Goal: Information Seeking & Learning: Learn about a topic

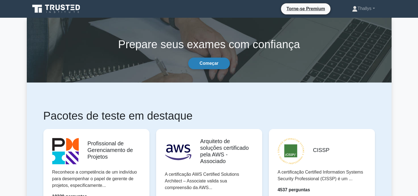
click at [209, 62] on link "Começar" at bounding box center [208, 63] width 41 height 12
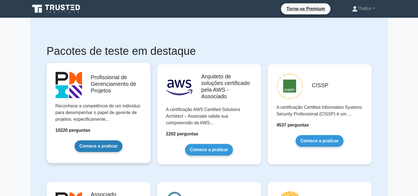
click at [103, 146] on link "Comece a praticar" at bounding box center [99, 146] width 48 height 12
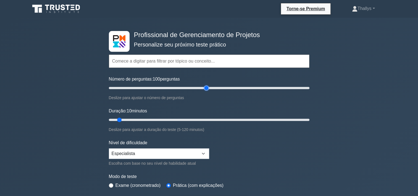
type input "100"
click at [206, 87] on input "Número de perguntas: 100 perguntas" at bounding box center [209, 88] width 201 height 7
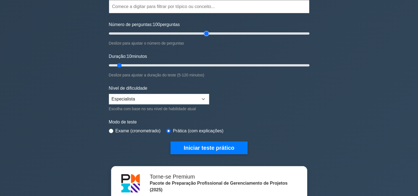
scroll to position [55, 0]
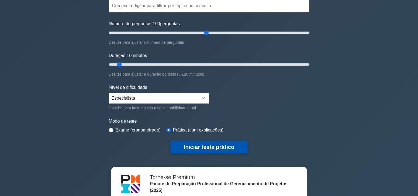
click at [197, 148] on button "Iniciar teste prático" at bounding box center [209, 146] width 77 height 13
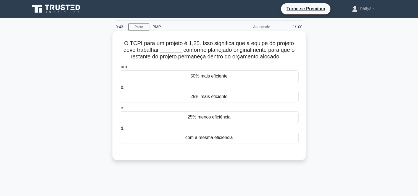
click at [156, 98] on div "25% mais eficiente" at bounding box center [209, 97] width 179 height 12
click at [120, 89] on input "b. 25% mais eficiente" at bounding box center [120, 88] width 0 height 4
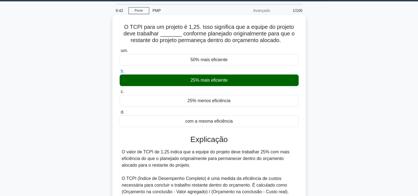
scroll to position [103, 0]
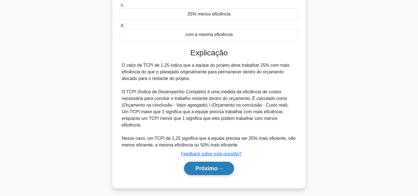
click at [212, 165] on font "Próximo" at bounding box center [206, 168] width 22 height 6
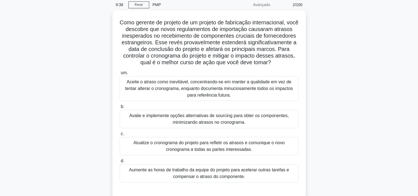
scroll to position [20, 0]
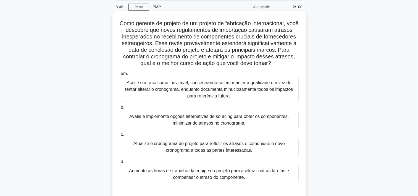
click at [137, 125] on div "Avalie e implemente opções alternativas de sourcing para obter os componentes, …" at bounding box center [209, 120] width 179 height 18
click at [120, 109] on input "b. Avalie e implemente opções alternativas de sourcing para obter os componente…" at bounding box center [120, 108] width 0 height 4
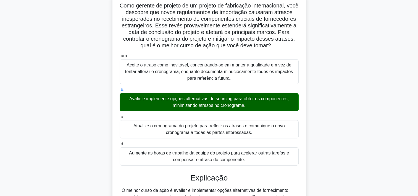
scroll to position [171, 0]
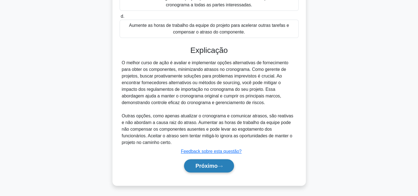
click at [209, 168] on font "Próximo" at bounding box center [206, 166] width 22 height 6
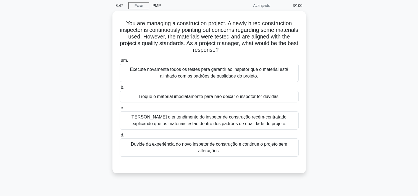
scroll to position [20, 0]
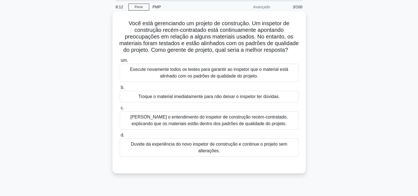
click at [147, 129] on div "Corrija o entendimento do inspetor de construção recém-contratado, explicando q…" at bounding box center [209, 120] width 179 height 18
click at [120, 110] on input "c. Corrija o entendimento do inspetor de construção recém-contratado, explicand…" at bounding box center [120, 108] width 0 height 4
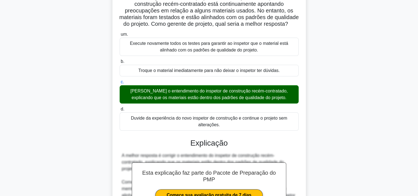
scroll to position [171, 0]
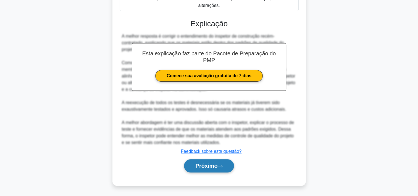
click at [197, 161] on button "Próximo" at bounding box center [209, 165] width 50 height 13
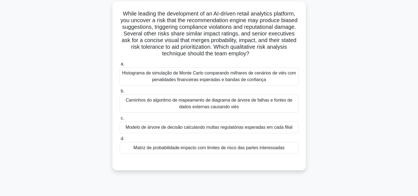
scroll to position [20, 0]
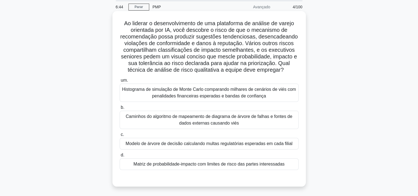
click at [159, 165] on div "Matriz de probabilidade-impacto com limites de risco das partes interessadas" at bounding box center [209, 164] width 179 height 12
click at [120, 157] on input "d. Matriz de probabilidade-impacto com limites de risco das partes interessadas" at bounding box center [120, 155] width 0 height 4
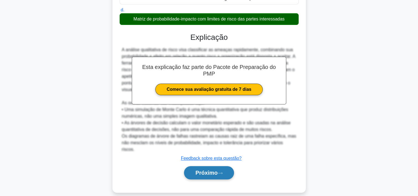
click at [192, 166] on button "Próximo" at bounding box center [209, 172] width 50 height 13
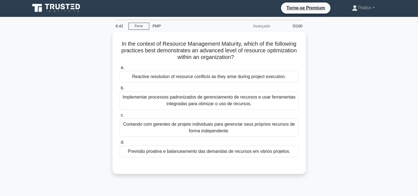
scroll to position [0, 0]
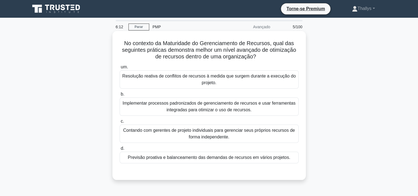
click at [158, 156] on div "Previsão proativa e balanceamento das demandas de recursos em vários projetos." at bounding box center [209, 157] width 179 height 12
click at [120, 150] on input "d. Previsão proativa e balanceamento das demandas de recursos em vários projeto…" at bounding box center [120, 148] width 0 height 4
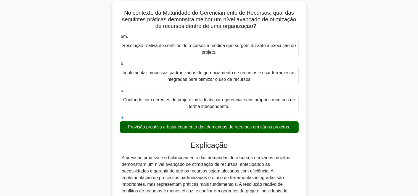
scroll to position [103, 0]
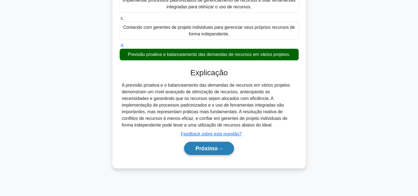
click at [194, 147] on button "Próximo" at bounding box center [209, 148] width 50 height 13
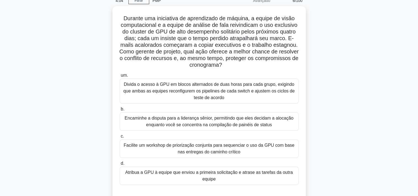
scroll to position [28, 0]
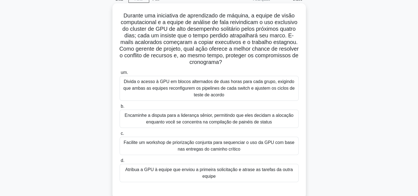
click at [139, 142] on div "Facilite um workshop de priorização conjunta para sequenciar o uso da GPU com b…" at bounding box center [209, 146] width 179 height 18
click at [120, 135] on input "c. Facilite um workshop de priorização conjunta para sequenciar o uso da GPU co…" at bounding box center [120, 134] width 0 height 4
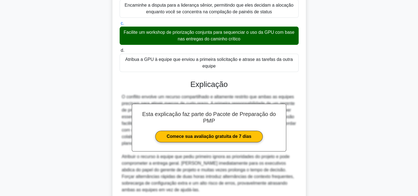
scroll to position [166, 0]
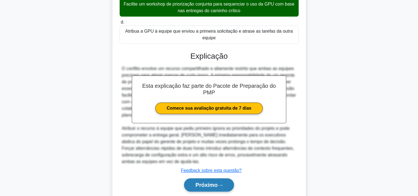
click at [211, 187] on button "Próximo" at bounding box center [209, 184] width 50 height 13
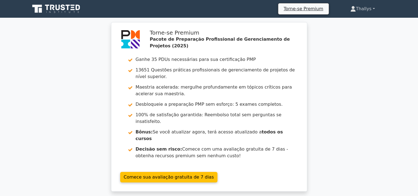
click at [363, 7] on font "Thallys" at bounding box center [363, 8] width 15 height 5
click at [359, 90] on div "Torne-se Premium Pacote de Preparação Profissional de Gerenciamento de Projetos…" at bounding box center [209, 110] width 418 height 176
click at [362, 10] on font "Thallys" at bounding box center [363, 8] width 15 height 5
click at [341, 22] on link "Perfil" at bounding box center [359, 21] width 44 height 9
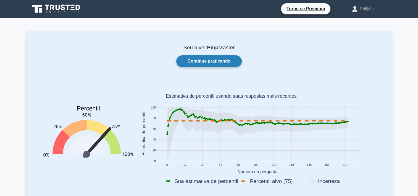
click at [199, 61] on link "Continue praticando" at bounding box center [209, 61] width 66 height 12
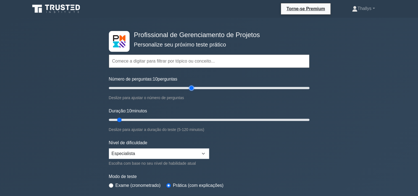
click at [193, 86] on input "Número de perguntas: 10 perguntas" at bounding box center [209, 88] width 201 height 7
type input "100"
click at [208, 85] on input "Número de perguntas: 85 perguntas" at bounding box center [209, 88] width 201 height 7
type input "95"
click at [265, 116] on input "Duração: 10 minutos" at bounding box center [209, 119] width 201 height 7
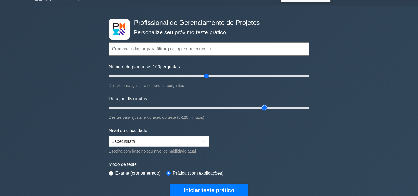
scroll to position [28, 0]
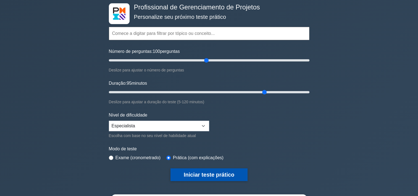
click at [212, 173] on button "Iniciar teste prático" at bounding box center [209, 174] width 77 height 13
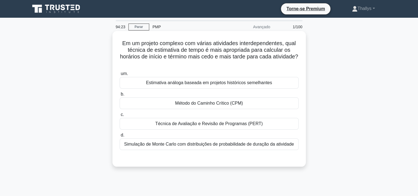
click at [141, 144] on div "Simulação de Monte Carlo com distribuições de probabilidade de duração da ativi…" at bounding box center [209, 144] width 179 height 12
click at [120, 137] on input "d. Simulação de Monte Carlo com distribuições de probabilidade de duração da at…" at bounding box center [120, 135] width 0 height 4
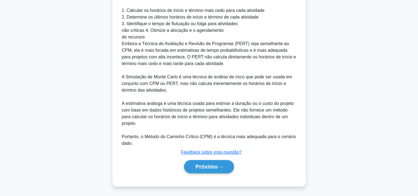
scroll to position [225, 0]
click at [196, 166] on font "Próximo" at bounding box center [206, 166] width 22 height 6
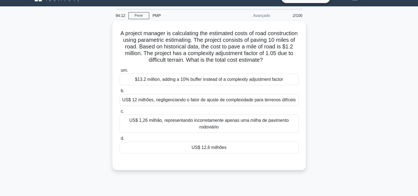
scroll to position [0, 0]
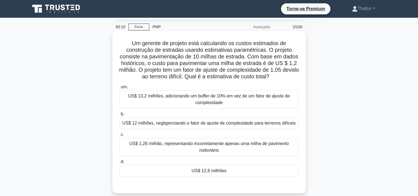
click at [166, 166] on div "US$ 12,6 milhões" at bounding box center [209, 171] width 179 height 12
click at [120, 163] on input "d. US$ 12,6 milhões" at bounding box center [120, 162] width 0 height 4
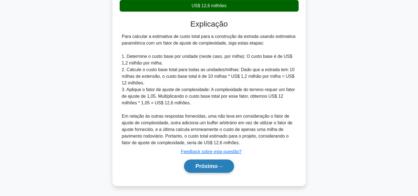
click at [201, 168] on font "Próximo" at bounding box center [206, 166] width 22 height 6
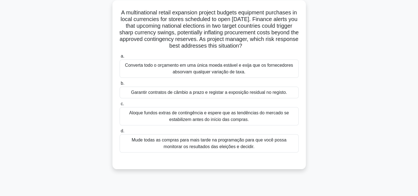
scroll to position [20, 0]
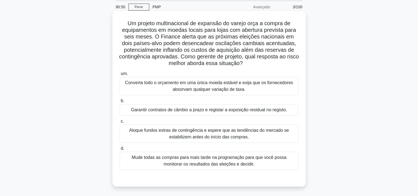
click at [166, 110] on div "Garantir contratos de câmbio a prazo e registar a exposição residual no registo." at bounding box center [209, 110] width 179 height 12
click at [120, 103] on input "b. Garantir contratos de câmbio a prazo e registar a exposição residual no regi…" at bounding box center [120, 101] width 0 height 4
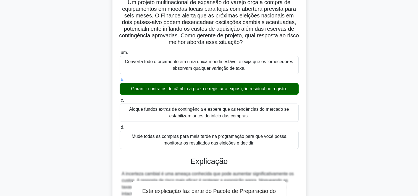
scroll to position [151, 0]
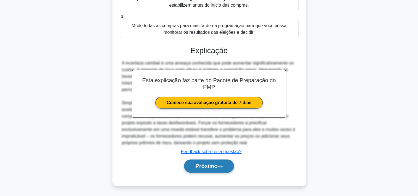
click at [211, 169] on button "Próximo" at bounding box center [209, 165] width 50 height 13
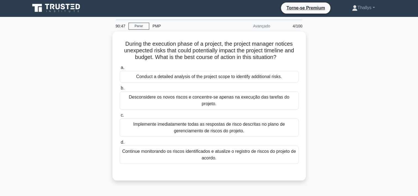
scroll to position [0, 0]
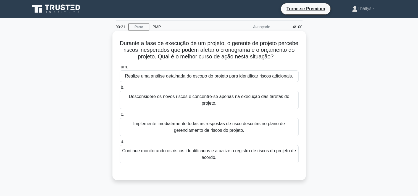
click at [143, 82] on div "Realize uma análise detalhada do escopo do projeto para identificar riscos adic…" at bounding box center [209, 76] width 179 height 12
click at [120, 69] on input "um. Realize uma análise detalhada do escopo do projeto para identificar riscos …" at bounding box center [120, 67] width 0 height 4
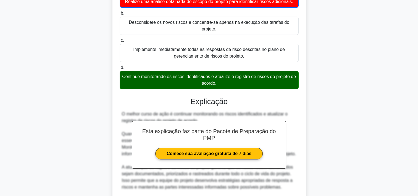
scroll to position [158, 0]
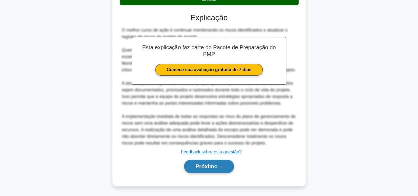
click at [201, 167] on font "Próximo" at bounding box center [206, 166] width 22 height 6
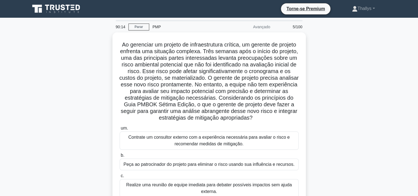
scroll to position [28, 0]
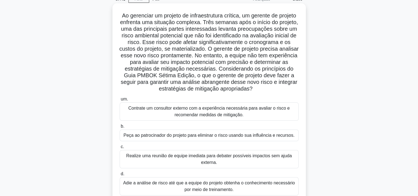
click at [146, 117] on div "Contrate um consultor externo com a experiência necessária para avaliar o risco…" at bounding box center [209, 111] width 179 height 18
click at [120, 101] on input "um. Contrate um consultor externo com a experiência necessária para avaliar o r…" at bounding box center [120, 99] width 0 height 4
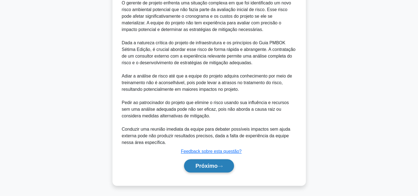
click at [198, 169] on button "Próximo" at bounding box center [209, 165] width 50 height 13
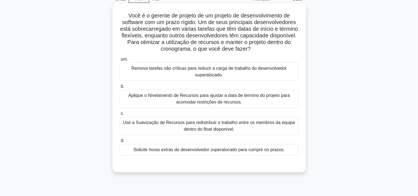
click at [151, 122] on div "Use a Suavização de Recursos para redistribuir o trabalho entre os membros da e…" at bounding box center [209, 126] width 179 height 18
click at [120, 115] on input "c. Use a Suavização de Recursos para redistribuir o trabalho entre os membros d…" at bounding box center [120, 114] width 0 height 4
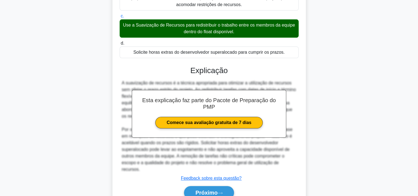
scroll to position [151, 0]
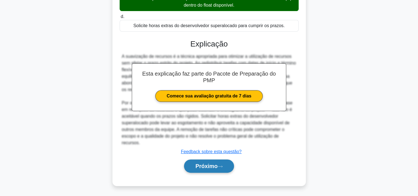
click at [206, 165] on font "Próximo" at bounding box center [206, 166] width 22 height 6
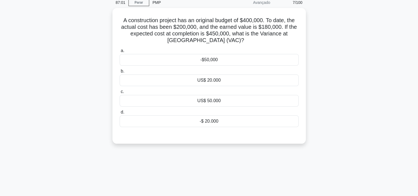
scroll to position [0, 0]
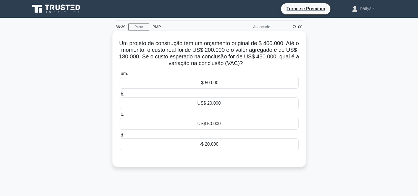
click at [181, 125] on div "US$ 50.000" at bounding box center [209, 124] width 179 height 12
click at [120, 116] on input "c. US$ 50.000" at bounding box center [120, 115] width 0 height 4
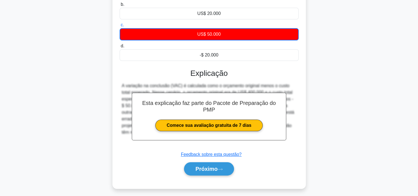
scroll to position [103, 0]
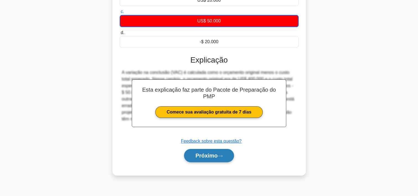
click at [202, 157] on font "Próximo" at bounding box center [206, 155] width 22 height 6
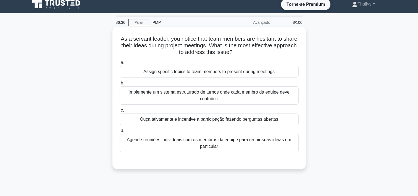
scroll to position [0, 0]
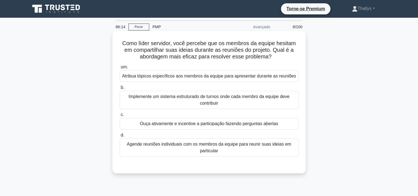
click at [147, 129] on div "Ouça ativamente e incentive a participação fazendo perguntas abertas" at bounding box center [209, 124] width 179 height 12
click at [120, 116] on input "c. Ouça ativamente e incentive a participação fazendo perguntas abertas" at bounding box center [120, 115] width 0 height 4
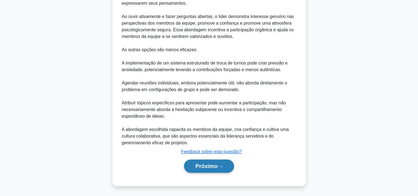
click at [196, 164] on font "Próximo" at bounding box center [206, 166] width 22 height 6
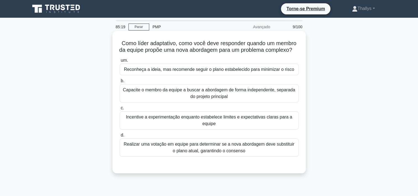
click at [155, 122] on div "Incentive a experimentação enquanto estabelece limites e expectativas claras pa…" at bounding box center [209, 120] width 179 height 18
click at [120, 110] on input "c. Incentive a experimentação enquanto estabelece limites e expectativas claras…" at bounding box center [120, 108] width 0 height 4
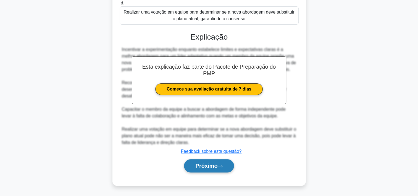
click at [201, 170] on button "Próximo" at bounding box center [209, 165] width 50 height 13
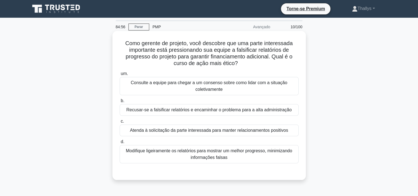
click at [149, 114] on div "Recusar-se a falsificar relatórios e encaminhar o problema para a alta administ…" at bounding box center [209, 110] width 179 height 12
click at [120, 103] on input "b. Recusar-se a falsificar relatórios e encaminhar o problema para a alta admin…" at bounding box center [120, 101] width 0 height 4
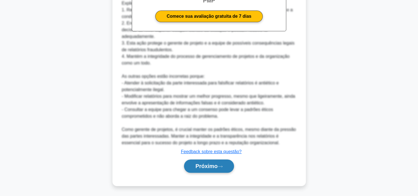
click at [209, 165] on font "Próximo" at bounding box center [206, 166] width 22 height 6
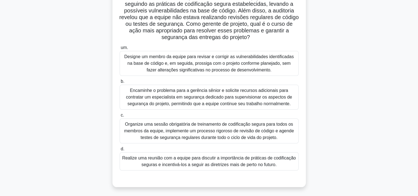
scroll to position [55, 0]
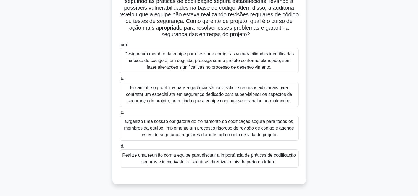
click at [156, 118] on div "Organize uma sessão obrigatória de treinamento de codificação segura para todos…" at bounding box center [209, 128] width 179 height 25
click at [120, 114] on input "c. Organize uma sessão obrigatória de treinamento de codificação segura para to…" at bounding box center [120, 113] width 0 height 4
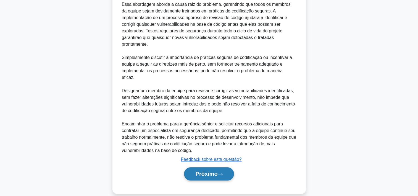
click at [209, 171] on font "Próximo" at bounding box center [206, 174] width 22 height 6
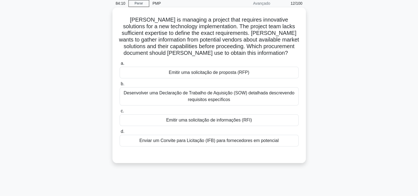
scroll to position [20, 0]
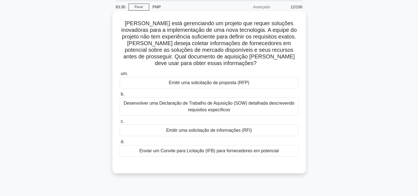
click at [219, 85] on div "Emitir uma solicitação de proposta (RFP)" at bounding box center [209, 83] width 179 height 12
click at [120, 75] on input "um. Emitir uma solicitação de proposta (RFP)" at bounding box center [120, 74] width 0 height 4
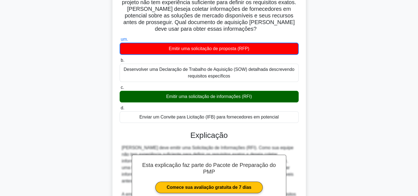
scroll to position [145, 0]
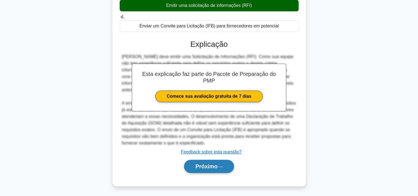
click at [191, 166] on button "Próximo" at bounding box center [209, 165] width 50 height 13
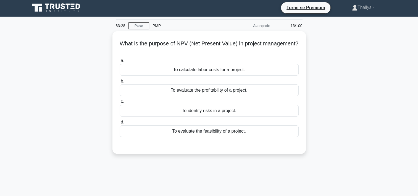
scroll to position [0, 0]
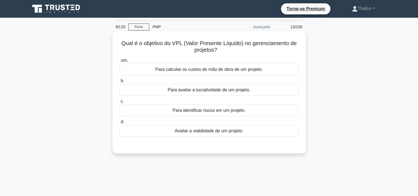
click at [155, 90] on div "Para avaliar a lucratividade de um projeto." at bounding box center [209, 90] width 179 height 12
click at [120, 83] on input "b. Para avaliar a lucratividade de um projeto." at bounding box center [120, 81] width 0 height 4
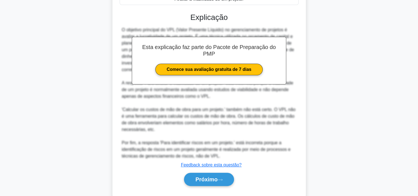
scroll to position [145, 0]
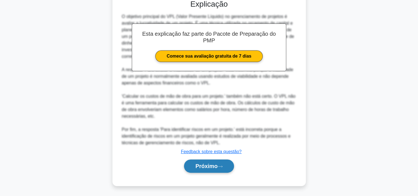
click at [209, 167] on font "Próximo" at bounding box center [206, 166] width 22 height 6
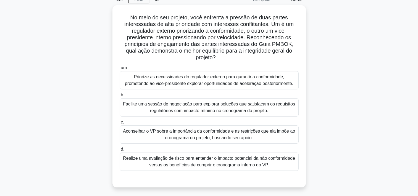
scroll to position [28, 0]
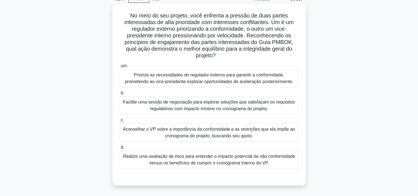
click at [161, 108] on div "Facilite uma sessão de negociação para explorar soluções que satisfaçam os requ…" at bounding box center [209, 105] width 179 height 18
click at [120, 95] on input "b. Facilite uma sessão de negociação para explorar soluções que satisfaçam os r…" at bounding box center [120, 93] width 0 height 4
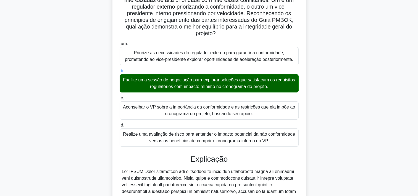
scroll to position [191, 0]
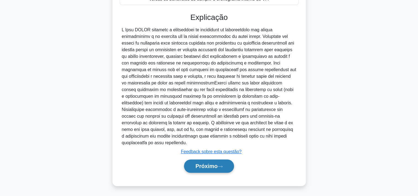
click at [211, 167] on font "Próximo" at bounding box center [206, 166] width 22 height 6
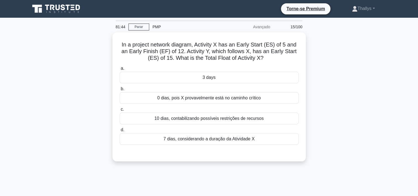
scroll to position [0, 0]
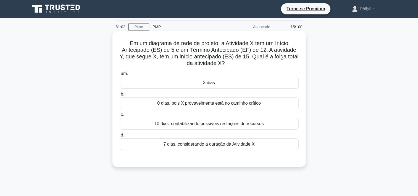
click at [156, 147] on div "7 dias, considerando a duração da Atividade X" at bounding box center [209, 144] width 179 height 12
click at [120, 137] on input "d. 7 dias, considerando a duração da Atividade X" at bounding box center [120, 135] width 0 height 4
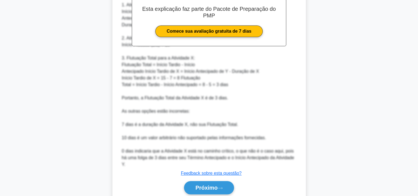
scroll to position [205, 0]
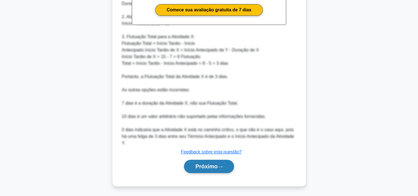
click at [195, 164] on font "Próximo" at bounding box center [206, 166] width 22 height 6
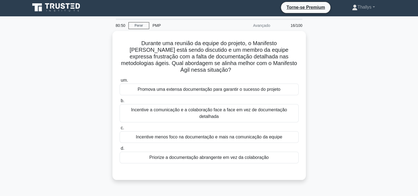
scroll to position [0, 0]
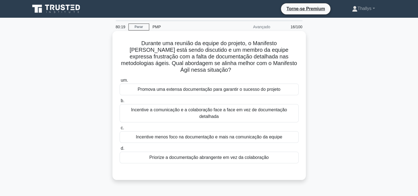
click at [126, 104] on div "Incentive a comunicação e a colaboração face a face em vez de documentação deta…" at bounding box center [209, 113] width 179 height 18
click at [120, 103] on input "b. Incentive a comunicação e a colaboração face a face em vez de documentação d…" at bounding box center [120, 101] width 0 height 4
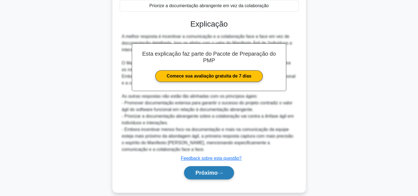
click at [204, 169] on font "Próximo" at bounding box center [206, 172] width 22 height 6
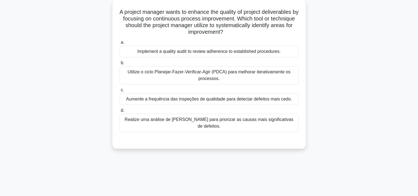
scroll to position [20, 0]
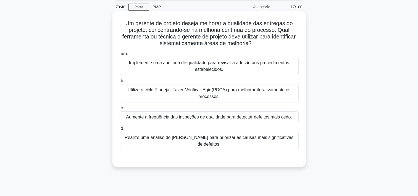
click at [149, 97] on div "Utilize o ciclo Planejar-Fazer-Verificar-Agir (PDCA) para melhorar iterativamen…" at bounding box center [209, 93] width 179 height 18
click at [120, 83] on input "b. Utilize o ciclo Planejar-Fazer-Verificar-Agir (PDCA) para melhorar iterativa…" at bounding box center [120, 81] width 0 height 4
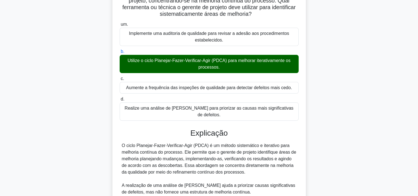
scroll to position [132, 0]
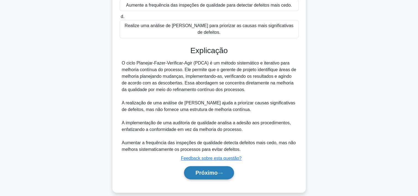
click at [197, 171] on button "Próximo" at bounding box center [209, 172] width 50 height 13
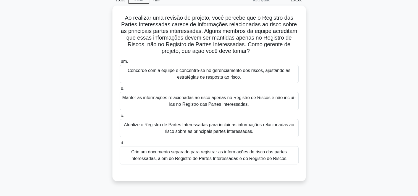
scroll to position [28, 0]
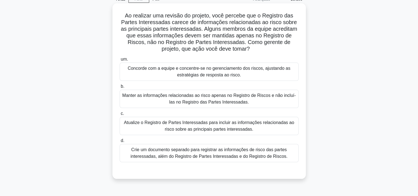
click at [173, 127] on div "Atualize o Registro de Partes Interessadas para incluir as informações relacion…" at bounding box center [209, 126] width 179 height 18
click at [120, 115] on input "c. Atualize o Registro de Partes Interessadas para incluir as informações relac…" at bounding box center [120, 114] width 0 height 4
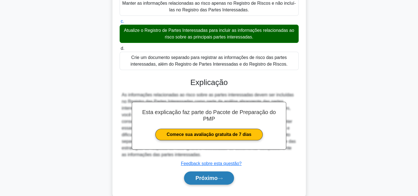
scroll to position [132, 0]
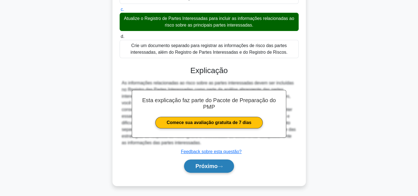
click at [219, 165] on icon at bounding box center [220, 166] width 5 height 3
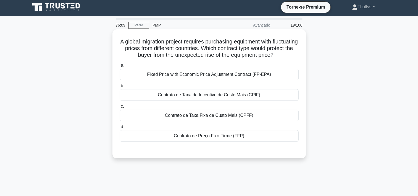
scroll to position [0, 0]
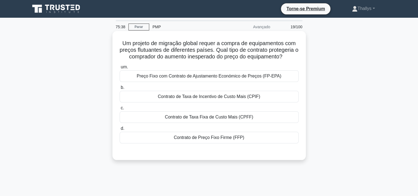
click at [156, 137] on div "Contrato de Preço Fixo Firme (FFP)" at bounding box center [209, 138] width 179 height 12
click at [120, 130] on input "d. Contrato de Preço Fixo Firme (FFP)" at bounding box center [120, 129] width 0 height 4
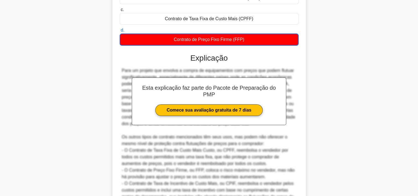
scroll to position [158, 0]
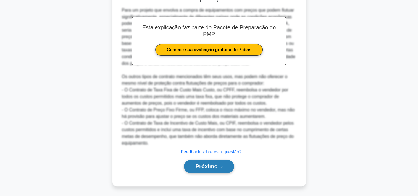
click at [216, 171] on button "Próximo" at bounding box center [209, 165] width 50 height 13
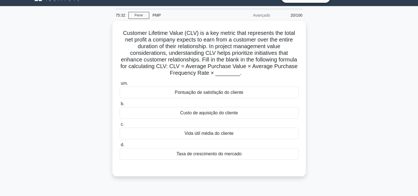
scroll to position [0, 0]
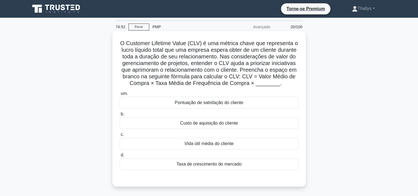
click at [180, 145] on div "Vida útil média do cliente" at bounding box center [209, 144] width 179 height 12
click at [120, 136] on input "c. Vida útil média do cliente" at bounding box center [120, 135] width 0 height 4
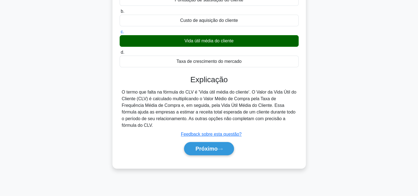
scroll to position [103, 0]
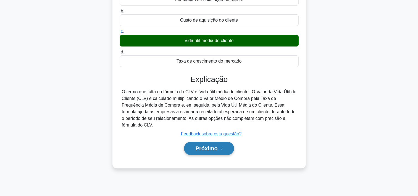
click at [202, 151] on font "Próximo" at bounding box center [206, 148] width 22 height 6
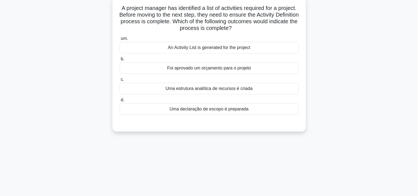
scroll to position [0, 0]
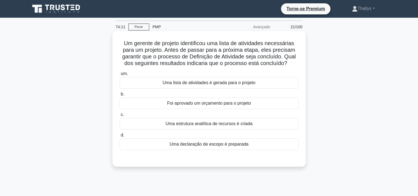
click at [136, 87] on div "Uma lista de atividades é gerada para o projeto" at bounding box center [209, 83] width 179 height 12
click at [120, 75] on input "um. Uma lista de atividades é gerada para o projeto" at bounding box center [120, 74] width 0 height 4
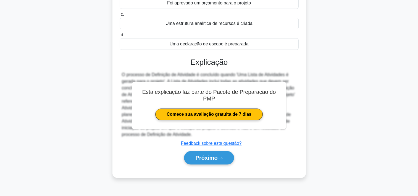
scroll to position [103, 0]
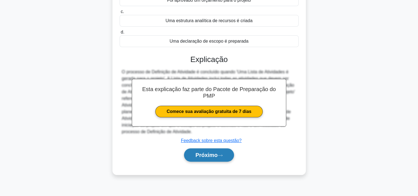
click at [205, 155] on font "Próximo" at bounding box center [206, 155] width 22 height 6
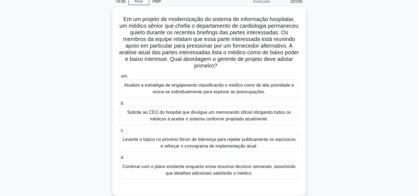
scroll to position [28, 0]
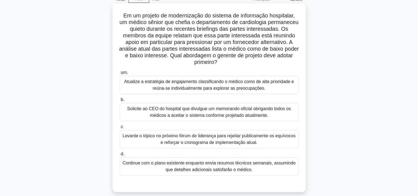
click at [178, 75] on label "um. Atualize a estratégia de engajamento classificando o médico como de alta pr…" at bounding box center [209, 81] width 179 height 25
click at [120, 74] on input "um. Atualize a estratégia de engajamento classificando o médico como de alta pr…" at bounding box center [120, 73] width 0 height 4
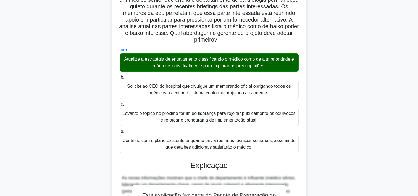
scroll to position [205, 0]
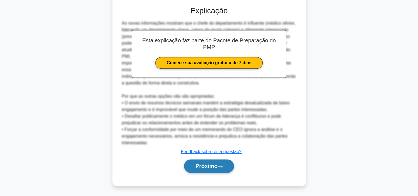
click at [212, 167] on font "Próximo" at bounding box center [206, 166] width 22 height 6
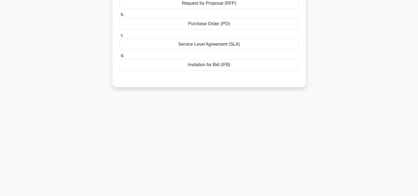
scroll to position [0, 0]
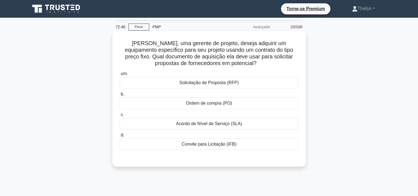
click at [138, 89] on div "um. Solicitação de Proposta (RFP) b. Ordem de compra (PO) c. Acordo de Nível de…" at bounding box center [209, 110] width 186 height 82
click at [142, 86] on div "Solicitação de Proposta (RFP)" at bounding box center [209, 83] width 179 height 12
click at [120, 75] on input "um. Solicitação de Proposta (RFP)" at bounding box center [120, 74] width 0 height 4
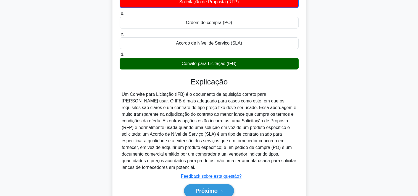
scroll to position [83, 0]
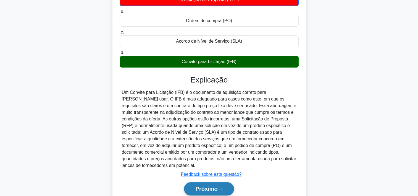
click at [206, 185] on font "Próximo" at bounding box center [206, 188] width 22 height 6
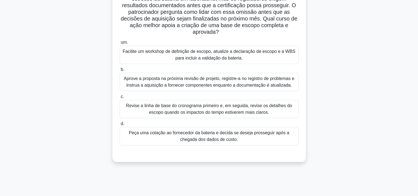
scroll to position [28, 0]
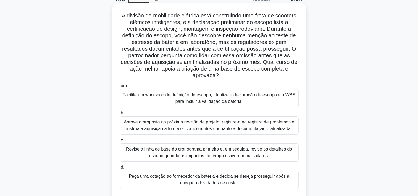
click at [149, 149] on div "Revise a linha de base do cronograma primeiro e, em seguida, revise os detalhes…" at bounding box center [209, 152] width 179 height 18
click at [120, 142] on input "c. Revise a linha de base do cronograma primeiro e, em seguida, revise os detal…" at bounding box center [120, 140] width 0 height 4
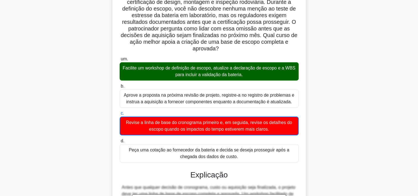
scroll to position [178, 0]
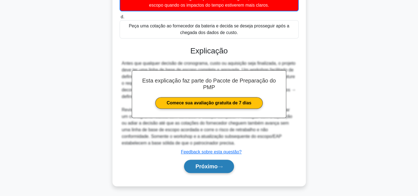
click at [211, 166] on font "Próximo" at bounding box center [206, 166] width 22 height 6
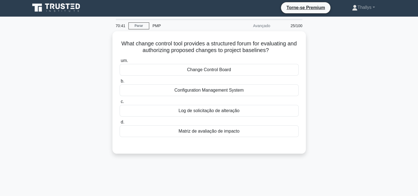
scroll to position [0, 0]
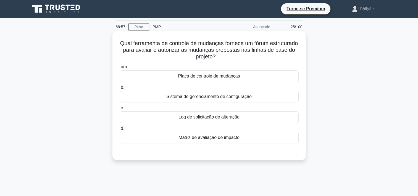
click at [172, 77] on div "Placa de controle de mudanças" at bounding box center [209, 76] width 179 height 12
click at [120, 69] on input "um. Placa de controle de mudanças" at bounding box center [120, 67] width 0 height 4
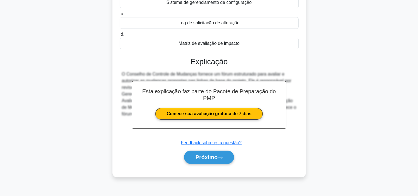
scroll to position [103, 0]
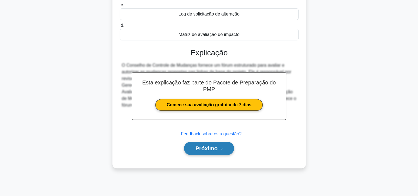
click at [213, 152] on button "Próximo" at bounding box center [209, 148] width 50 height 13
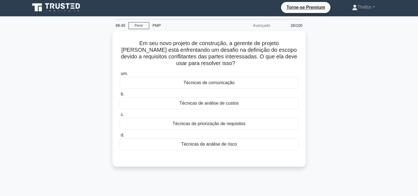
scroll to position [0, 0]
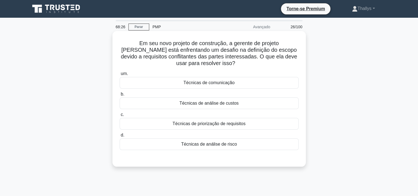
click at [159, 81] on div "Técnicas de comunicação" at bounding box center [209, 83] width 179 height 12
click at [120, 75] on input "um. Técnicas de comunicação" at bounding box center [120, 74] width 0 height 4
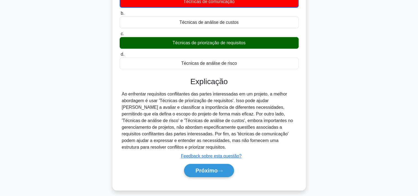
scroll to position [83, 0]
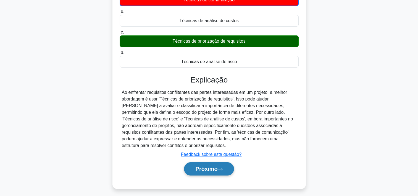
click at [211, 170] on font "Próximo" at bounding box center [206, 169] width 22 height 6
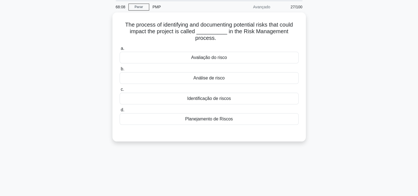
scroll to position [0, 0]
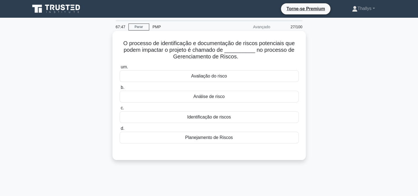
click at [150, 116] on div "Identificação de riscos" at bounding box center [209, 117] width 179 height 12
click at [120, 110] on input "c. Identificação de riscos" at bounding box center [120, 108] width 0 height 4
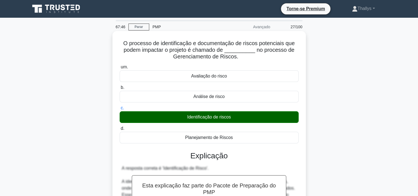
scroll to position [158, 0]
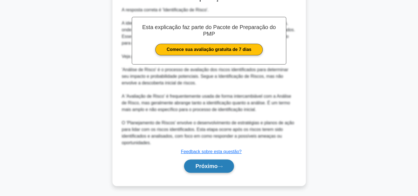
click at [198, 166] on font "Próximo" at bounding box center [206, 166] width 22 height 6
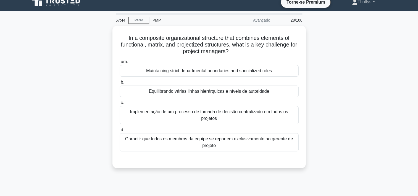
scroll to position [0, 0]
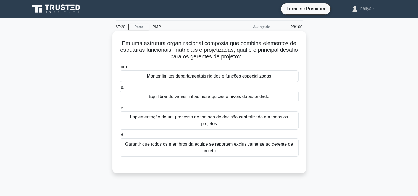
click at [143, 149] on div "Garantir que todos os membros da equipe se reportem exclusivamente ao gerente d…" at bounding box center [209, 147] width 179 height 18
click at [120, 137] on input "d. Garantir que todos os membros da equipe se reportem exclusivamente ao gerent…" at bounding box center [120, 135] width 0 height 4
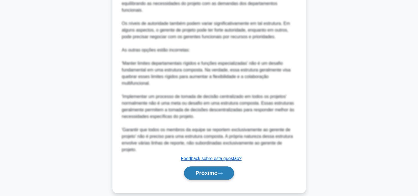
click at [195, 170] on font "Próximo" at bounding box center [206, 173] width 22 height 6
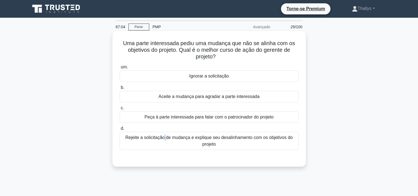
click at [163, 139] on div "Rejeite a solicitação de mudança e explique seu desalinhamento com os objetivos…" at bounding box center [209, 141] width 179 height 18
drag, startPoint x: 163, startPoint y: 139, endPoint x: 158, endPoint y: 141, distance: 5.0
click at [158, 141] on div "Rejeite a solicitação de mudança e explique seu desalinhamento com os objetivos…" at bounding box center [209, 141] width 179 height 18
click at [120, 130] on input "d. Rejeite a solicitação de mudança e explique seu desalinhamento com os objeti…" at bounding box center [120, 129] width 0 height 4
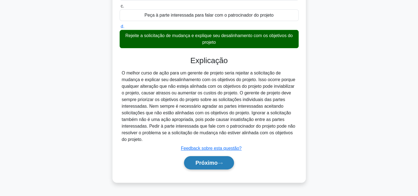
scroll to position [103, 0]
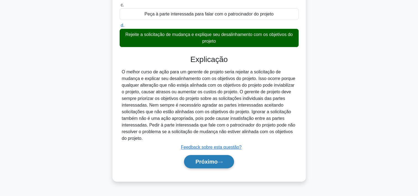
click at [215, 164] on button "Próximo" at bounding box center [209, 161] width 50 height 13
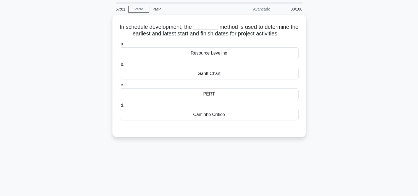
scroll to position [0, 0]
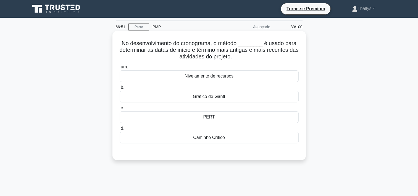
click at [156, 97] on div "Gráfico de Gantt" at bounding box center [209, 97] width 179 height 12
click at [120, 89] on input "b. Gráfico de Gantt" at bounding box center [120, 88] width 0 height 4
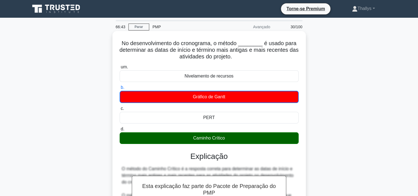
drag, startPoint x: 163, startPoint y: 49, endPoint x: 268, endPoint y: 57, distance: 104.4
click at [268, 57] on h5 "No desenvolvimento do cronograma, o método ________ é usado para determinar as …" at bounding box center [209, 50] width 180 height 20
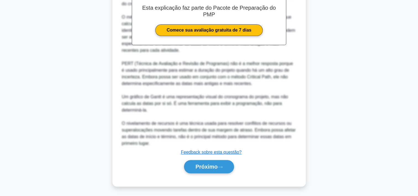
scroll to position [178, 0]
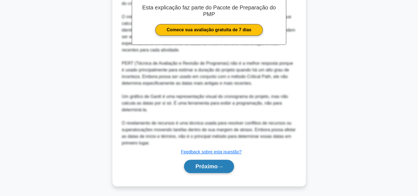
click at [197, 163] on font "Próximo" at bounding box center [206, 166] width 22 height 6
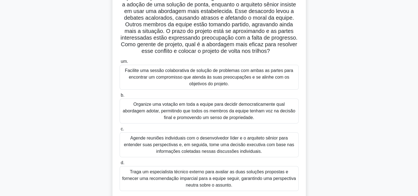
scroll to position [55, 0]
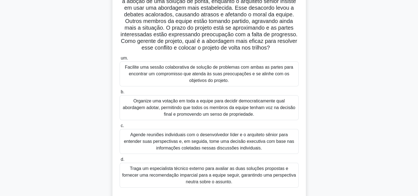
click at [126, 86] on div "Facilite uma sessão colaborativa de solução de problemas com ambas as partes pa…" at bounding box center [209, 73] width 179 height 25
click at [120, 60] on input "um. Facilite uma sessão colaborativa de solução de problemas com ambas as parte…" at bounding box center [120, 58] width 0 height 4
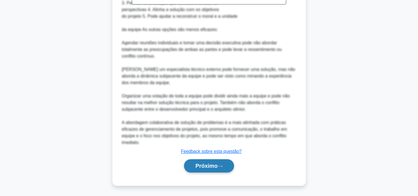
click at [202, 163] on font "Próximo" at bounding box center [206, 166] width 22 height 6
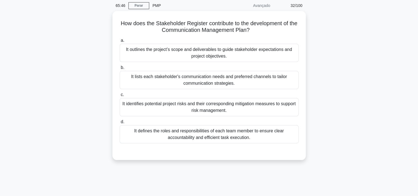
scroll to position [0, 0]
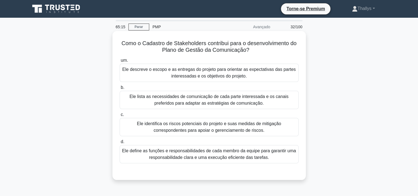
click at [166, 101] on div "Ele lista as necessidades de comunicação de cada parte interessada e os canais …" at bounding box center [209, 100] width 179 height 18
click at [120, 89] on input "b. Ele lista as necessidades de comunicação de cada parte interessada e os cana…" at bounding box center [120, 88] width 0 height 4
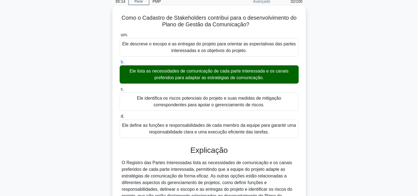
scroll to position [103, 0]
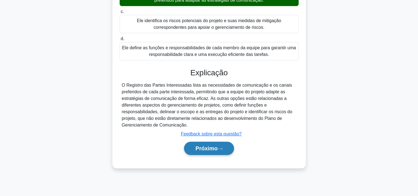
click at [200, 146] on font "Próximo" at bounding box center [206, 148] width 22 height 6
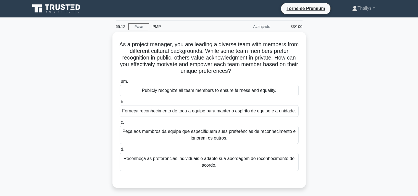
scroll to position [0, 0]
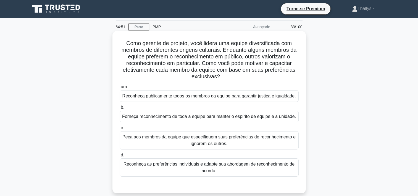
click at [142, 172] on div "Reconheça as preferências individuais e adapte sua abordagem de reconhecimento …" at bounding box center [209, 167] width 179 height 18
click at [120, 157] on input "d. Reconheça as preferências individuais e adapte sua abordagem de reconhecimen…" at bounding box center [120, 155] width 0 height 4
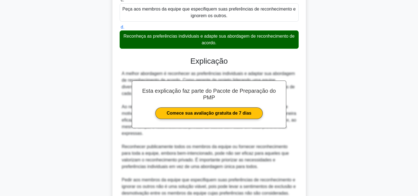
scroll to position [166, 0]
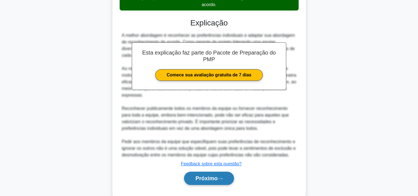
click at [206, 174] on button "Próximo" at bounding box center [209, 177] width 50 height 13
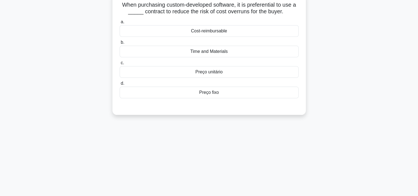
scroll to position [0, 0]
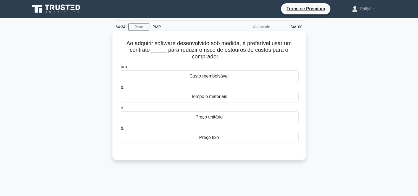
click at [158, 94] on div "Tempo e materiais" at bounding box center [209, 97] width 179 height 12
click at [120, 89] on input "b. Tempo e materiais" at bounding box center [120, 88] width 0 height 4
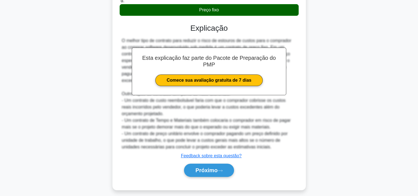
scroll to position [132, 0]
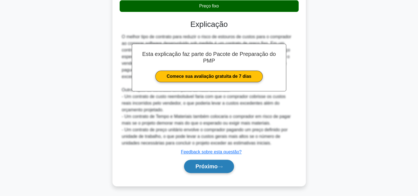
click at [203, 167] on font "Próximo" at bounding box center [206, 166] width 22 height 6
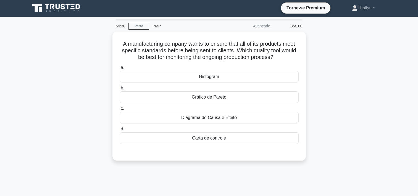
scroll to position [0, 0]
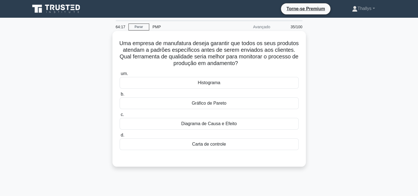
click at [151, 147] on div "Carta de controle" at bounding box center [209, 144] width 179 height 12
click at [120, 137] on input "d. Carta de controle" at bounding box center [120, 135] width 0 height 4
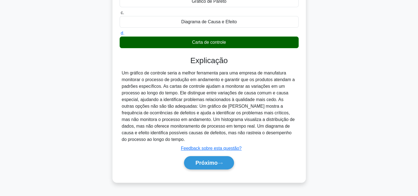
scroll to position [103, 0]
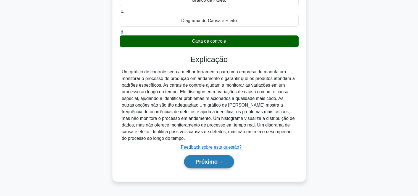
click at [202, 160] on font "Próximo" at bounding box center [206, 161] width 22 height 6
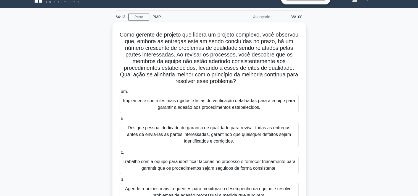
scroll to position [28, 0]
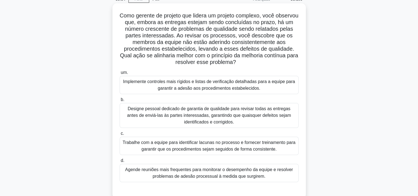
click at [142, 159] on label "d. Agende reuniões mais frequentes para monitorar o desempenho da equipe e reso…" at bounding box center [209, 169] width 179 height 25
click at [120, 159] on input "d. Agende reuniões mais frequentes para monitorar o desempenho da equipe e reso…" at bounding box center [120, 161] width 0 height 4
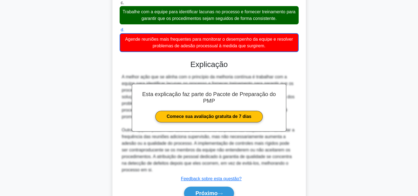
scroll to position [185, 0]
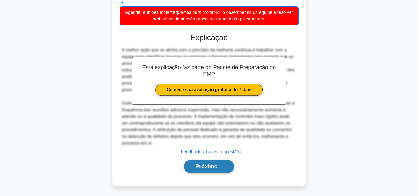
click at [216, 167] on font "Próximo" at bounding box center [206, 166] width 22 height 6
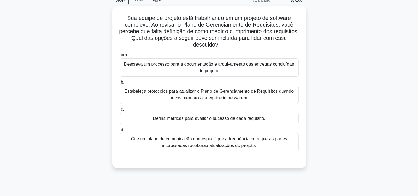
scroll to position [28, 0]
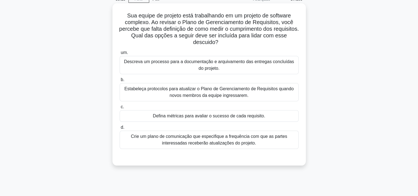
click at [134, 115] on div "Defina métricas para avaliar o sucesso de cada requisito." at bounding box center [209, 116] width 179 height 12
click at [120, 109] on input "c. Defina métricas para avaliar o sucesso de cada requisito." at bounding box center [120, 107] width 0 height 4
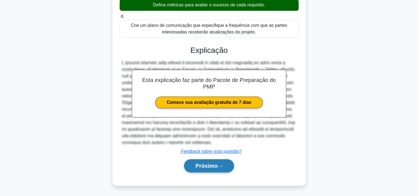
click at [212, 167] on font "Próximo" at bounding box center [206, 166] width 22 height 6
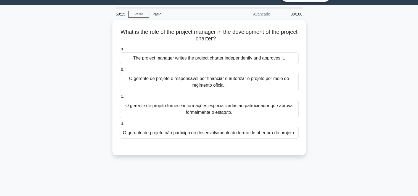
scroll to position [0, 0]
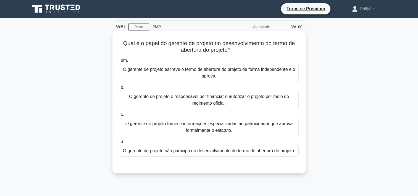
click at [181, 128] on div "O gerente de projeto fornece informações especializadas ao patrocinador que apr…" at bounding box center [209, 127] width 179 height 18
click at [120, 116] on input "c. O gerente de projeto fornece informações especializadas ao patrocinador que …" at bounding box center [120, 115] width 0 height 4
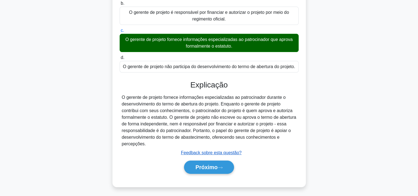
scroll to position [103, 0]
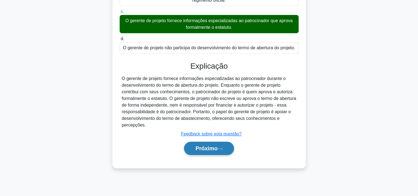
click at [212, 155] on button "Próximo" at bounding box center [209, 148] width 50 height 13
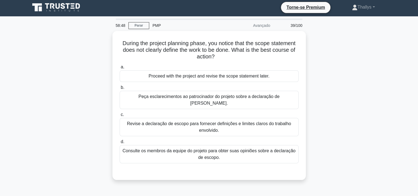
scroll to position [0, 0]
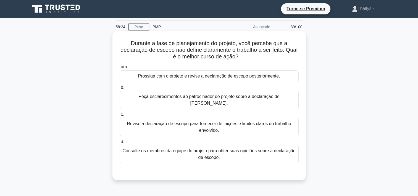
click at [175, 118] on div "Revise a declaração de escopo para fornecer definições e limites claros do trab…" at bounding box center [209, 127] width 179 height 18
click at [120, 116] on input "c. Revise a declaração de escopo para fornecer definições e limites claros do t…" at bounding box center [120, 115] width 0 height 4
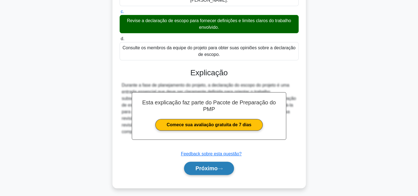
click at [222, 167] on icon at bounding box center [220, 168] width 5 height 3
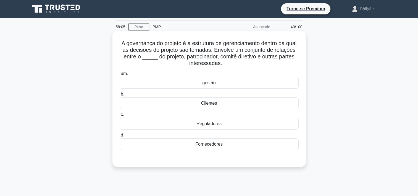
click at [166, 101] on div "Clientes" at bounding box center [209, 103] width 179 height 12
click at [120, 96] on input "b. Clientes" at bounding box center [120, 94] width 0 height 4
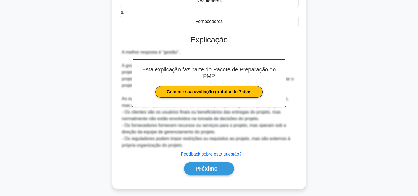
scroll to position [125, 0]
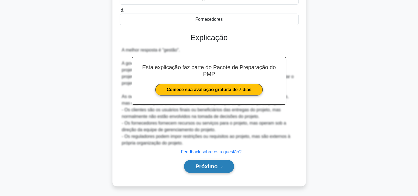
click at [200, 170] on button "Próximo" at bounding box center [209, 165] width 50 height 13
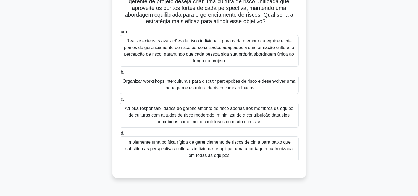
scroll to position [83, 0]
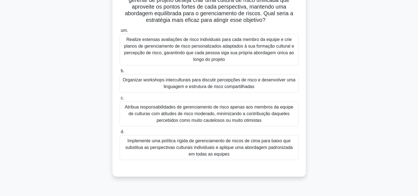
click at [147, 90] on div "Organizar workshops interculturais para discutir percepções de risco e desenvol…" at bounding box center [209, 83] width 179 height 18
click at [120, 73] on input "b. Organizar workshops interculturais para discutir percepções de risco e desen…" at bounding box center [120, 71] width 0 height 4
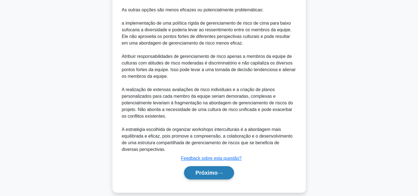
click at [199, 169] on font "Próximo" at bounding box center [206, 172] width 22 height 6
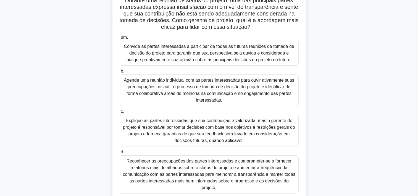
scroll to position [55, 0]
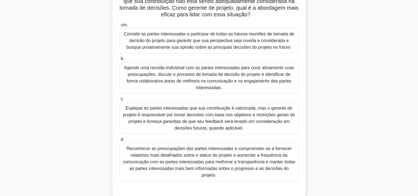
click at [151, 81] on div "Agende uma reunião individual com as partes interessadas para ouvir ativamente …" at bounding box center [209, 78] width 179 height 32
click at [120, 61] on input "b. Agende uma reunião individual com as partes interessadas para ouvir ativamen…" at bounding box center [120, 59] width 0 height 4
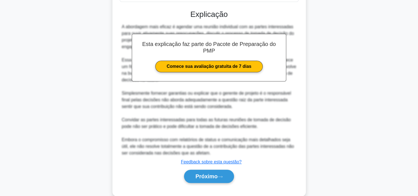
scroll to position [238, 0]
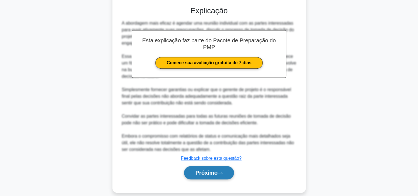
click at [206, 169] on font "Próximo" at bounding box center [206, 172] width 22 height 6
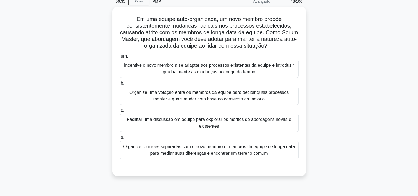
scroll to position [28, 0]
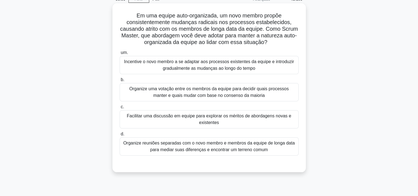
click at [142, 123] on div "Facilitar uma discussão em equipe para explorar os méritos de abordagens novas …" at bounding box center [209, 119] width 179 height 18
click at [120, 109] on input "c. Facilitar uma discussão em equipe para explorar os méritos de abordagens nov…" at bounding box center [120, 107] width 0 height 4
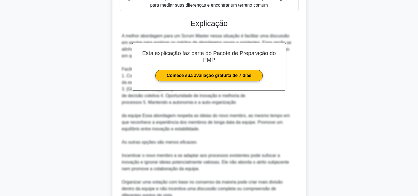
scroll to position [249, 0]
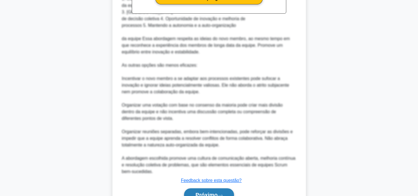
click at [204, 192] on font "Próximo" at bounding box center [206, 195] width 22 height 6
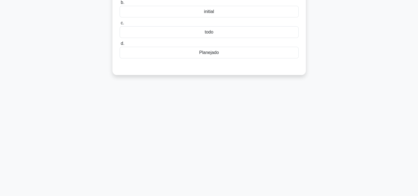
scroll to position [0, 0]
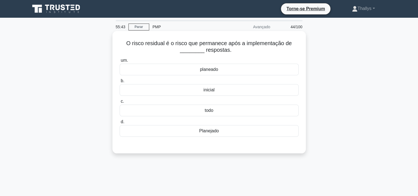
click at [225, 71] on div "planeado" at bounding box center [209, 70] width 179 height 12
click at [120, 62] on input "um. planeado" at bounding box center [120, 61] width 0 height 4
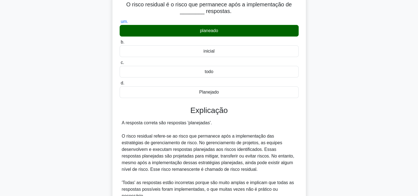
scroll to position [145, 0]
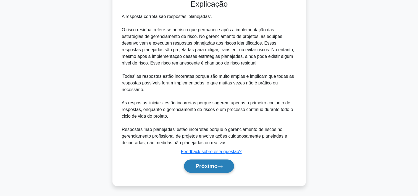
click at [200, 169] on button "Próximo" at bounding box center [209, 165] width 50 height 13
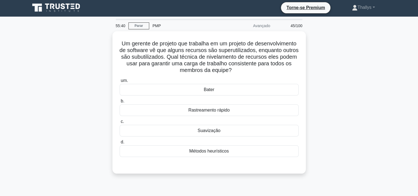
scroll to position [0, 0]
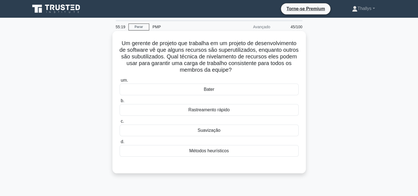
click at [154, 135] on div "Suavização" at bounding box center [209, 130] width 179 height 12
click at [120, 123] on input "c. Suavização" at bounding box center [120, 121] width 0 height 4
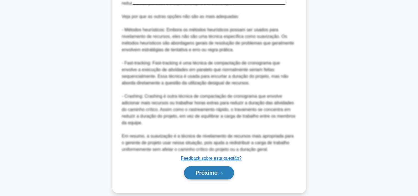
click at [203, 169] on font "Próximo" at bounding box center [206, 172] width 22 height 6
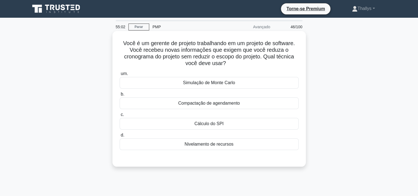
click at [138, 147] on div "Nivelamento de recursos" at bounding box center [209, 144] width 179 height 12
click at [120, 137] on input "d. Nivelamento de recursos" at bounding box center [120, 135] width 0 height 4
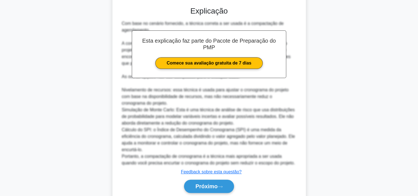
scroll to position [172, 0]
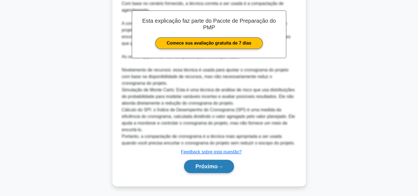
click at [208, 164] on font "Próximo" at bounding box center [206, 166] width 22 height 6
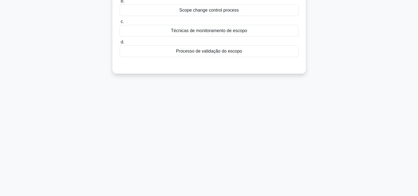
scroll to position [0, 0]
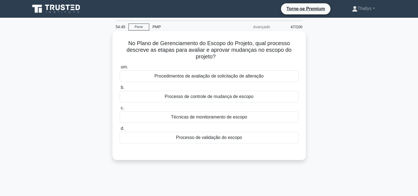
click at [149, 97] on div "Processo de controle de mudança de escopo" at bounding box center [209, 97] width 179 height 12
click at [120, 89] on input "b. Processo de controle de mudança de escopo" at bounding box center [120, 88] width 0 height 4
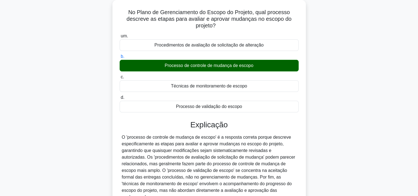
scroll to position [103, 0]
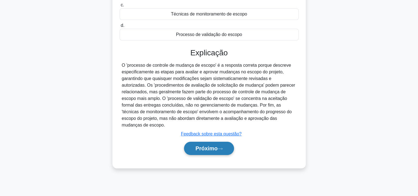
click at [202, 151] on button "Próximo" at bounding box center [209, 148] width 50 height 13
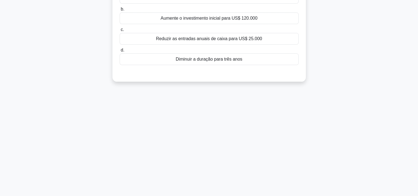
scroll to position [0, 0]
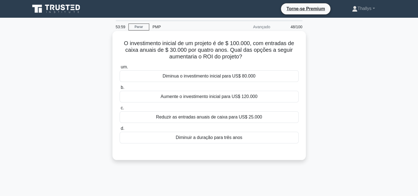
click at [157, 72] on div "Diminua o investimento inicial para US$ 80.000" at bounding box center [209, 76] width 179 height 12
click at [120, 69] on input "um. Diminua o investimento inicial para US$ 80.000" at bounding box center [120, 67] width 0 height 4
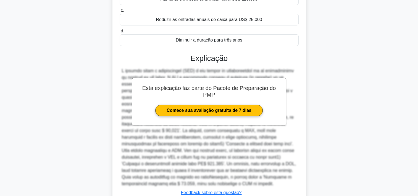
scroll to position [138, 0]
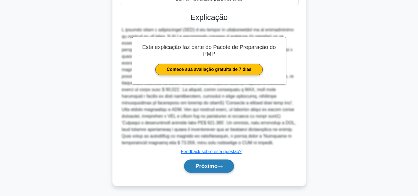
click at [212, 167] on font "Próximo" at bounding box center [206, 166] width 22 height 6
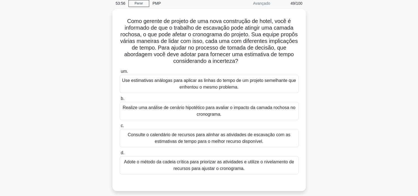
scroll to position [28, 0]
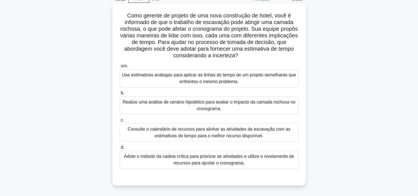
click at [143, 163] on div "Adote o método da cadeia crítica para priorizar as atividades e utilize o nivel…" at bounding box center [209, 159] width 179 height 18
click at [120, 149] on input "d. Adote o método da cadeia crítica para priorizar as atividades e utilize o ni…" at bounding box center [120, 147] width 0 height 4
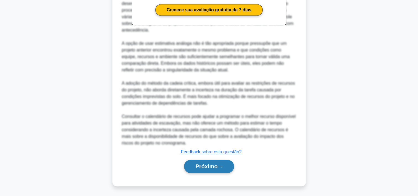
click at [214, 170] on button "Próximo" at bounding box center [209, 165] width 50 height 13
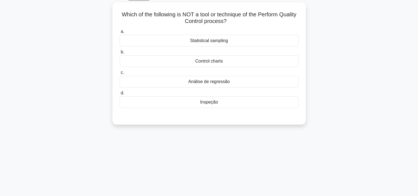
scroll to position [0, 0]
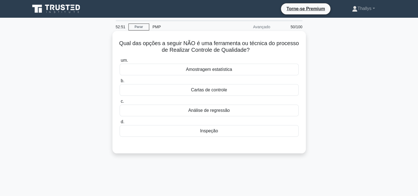
click at [163, 109] on div "Análise de regressão" at bounding box center [209, 110] width 179 height 12
click at [120, 103] on input "c. Análise de regressão" at bounding box center [120, 101] width 0 height 4
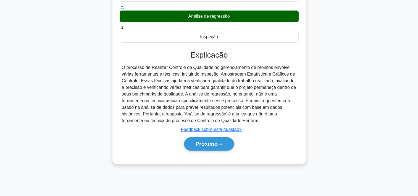
scroll to position [103, 0]
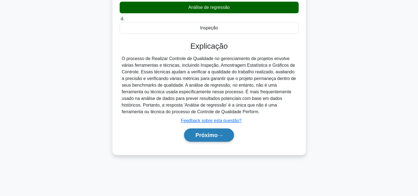
click at [208, 136] on font "Próximo" at bounding box center [206, 135] width 22 height 6
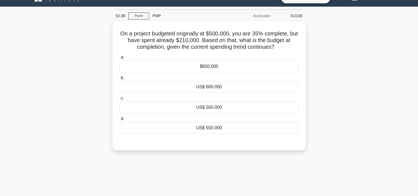
scroll to position [0, 0]
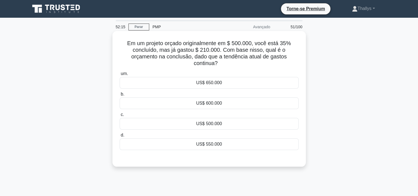
click at [148, 96] on label "b. US$ 600.000" at bounding box center [209, 100] width 179 height 18
click at [120, 96] on input "b. US$ 600.000" at bounding box center [120, 94] width 0 height 4
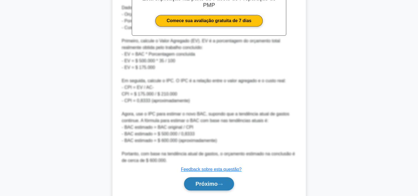
click at [205, 182] on font "Próximo" at bounding box center [206, 183] width 22 height 6
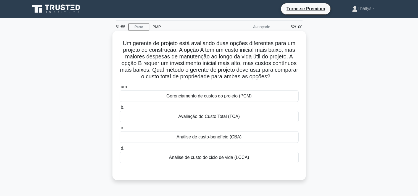
click at [151, 138] on div "Análise de custo-benefício (CBA)" at bounding box center [209, 137] width 179 height 12
click at [120, 130] on input "c. Análise de custo-benefício (CBA)" at bounding box center [120, 128] width 0 height 4
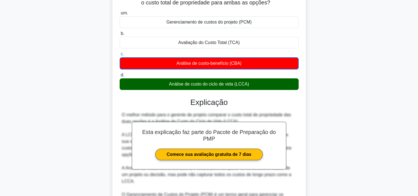
scroll to position [158, 0]
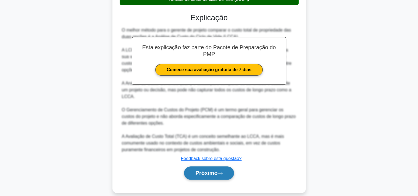
click at [203, 170] on font "Próximo" at bounding box center [206, 173] width 22 height 6
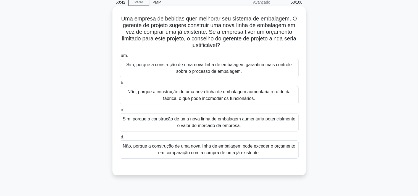
scroll to position [28, 0]
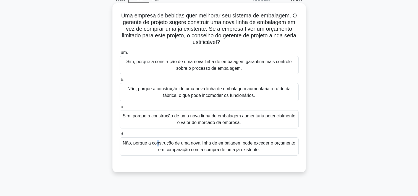
click at [156, 142] on div "Não, porque a construção de uma nova linha de embalagem pode exceder o orçament…" at bounding box center [209, 146] width 179 height 18
drag, startPoint x: 156, startPoint y: 142, endPoint x: 140, endPoint y: 145, distance: 15.5
click at [140, 145] on div "Não, porque a construção de uma nova linha de embalagem pode exceder o orçament…" at bounding box center [209, 146] width 179 height 18
click at [120, 136] on input "d. Não, porque a construção de uma nova linha de embalagem pode exceder o orçam…" at bounding box center [120, 134] width 0 height 4
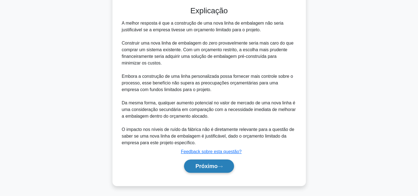
click at [202, 169] on button "Próximo" at bounding box center [209, 165] width 50 height 13
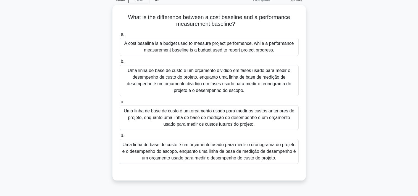
scroll to position [20, 0]
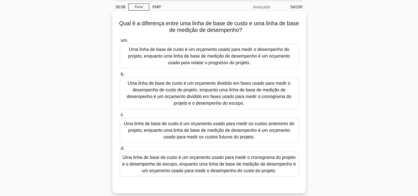
click at [178, 44] on div "Uma linha de base de custo é um orçamento usado para medir o desempenho do proj…" at bounding box center [209, 56] width 179 height 25
click at [120, 42] on input "um. Uma linha de base de custo é um orçamento usado para medir o desempenho do …" at bounding box center [120, 41] width 0 height 4
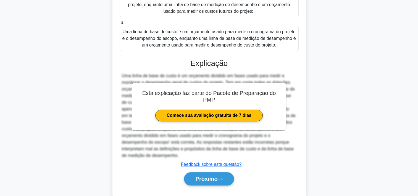
scroll to position [158, 0]
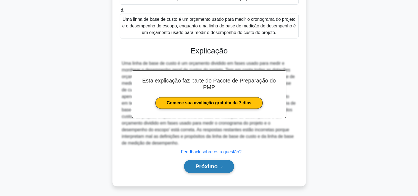
click at [200, 161] on button "Próximo" at bounding box center [209, 165] width 50 height 13
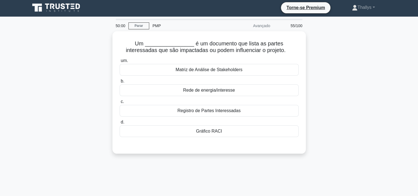
scroll to position [0, 0]
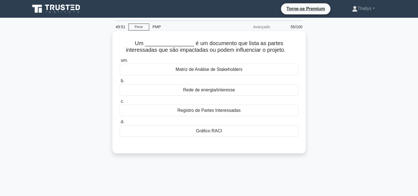
click at [152, 110] on div "Registro de Partes Interessadas" at bounding box center [209, 110] width 179 height 12
click at [120, 103] on input "c. Registro de Partes Interessadas" at bounding box center [120, 101] width 0 height 4
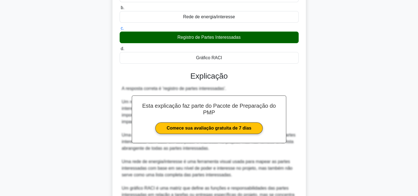
scroll to position [138, 0]
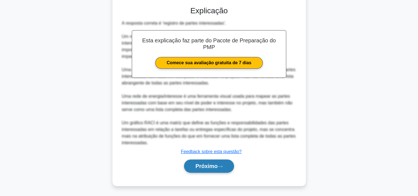
click at [193, 163] on button "Próximo" at bounding box center [209, 165] width 50 height 13
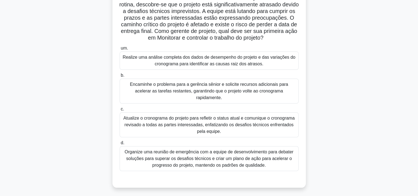
scroll to position [55, 0]
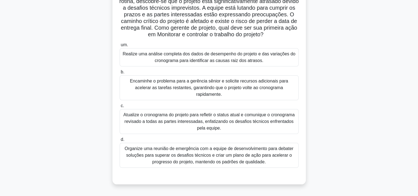
click at [164, 155] on div "Organize uma reunião de emergência com a equipe de desenvolvimento para debater…" at bounding box center [209, 155] width 179 height 25
click at [120, 141] on input "d. Organize uma reunião de emergência com a equipe de desenvolvimento para deba…" at bounding box center [120, 140] width 0 height 4
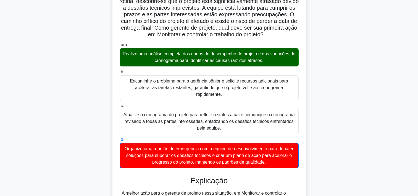
click at [149, 155] on div "Organize uma reunião de emergência com a equipe de desenvolvimento para debater…" at bounding box center [209, 155] width 179 height 25
click at [120, 141] on input "d. Organize uma reunião de emergência com a equipe de desenvolvimento para deba…" at bounding box center [120, 140] width 0 height 4
click at [149, 155] on div "Organize uma reunião de emergência com a equipe de desenvolvimento para debater…" at bounding box center [209, 155] width 179 height 25
click at [120, 141] on input "d. Organize uma reunião de emergência com a equipe de desenvolvimento para deba…" at bounding box center [120, 140] width 0 height 4
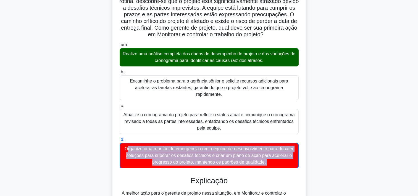
click at [149, 155] on div "Organize uma reunião de emergência com a equipe de desenvolvimento para debater…" at bounding box center [209, 155] width 179 height 25
click at [120, 141] on input "d. Organize uma reunião de emergência com a equipe de desenvolvimento para deba…" at bounding box center [120, 140] width 0 height 4
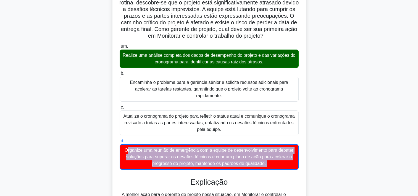
drag, startPoint x: 149, startPoint y: 155, endPoint x: 90, endPoint y: 148, distance: 59.3
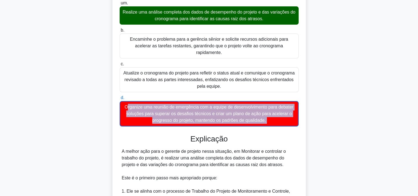
scroll to position [111, 0]
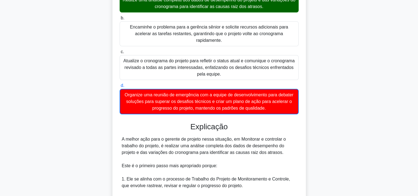
click at [91, 148] on div "Um gerente de projeto está supervisionando um projeto complexo de desenvolvimen…" at bounding box center [209, 161] width 365 height 479
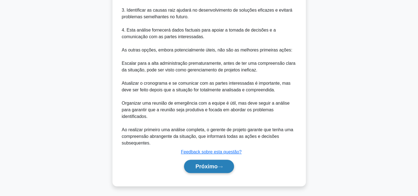
click at [206, 163] on font "Próximo" at bounding box center [206, 166] width 22 height 6
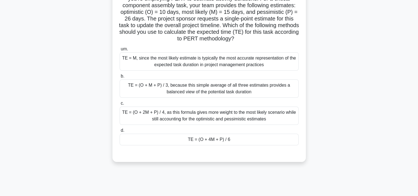
scroll to position [20, 0]
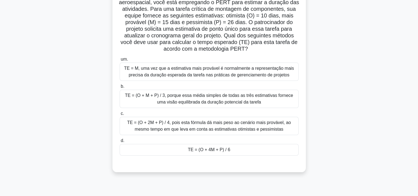
drag, startPoint x: 179, startPoint y: 152, endPoint x: 176, endPoint y: 152, distance: 3.0
click at [179, 152] on div "TE = (O + 4M + P) / 6" at bounding box center [209, 150] width 179 height 12
click at [120, 142] on input "d. TE = (O + 4M + P) / 6" at bounding box center [120, 141] width 0 height 4
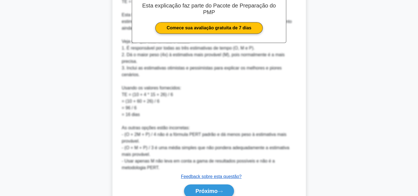
scroll to position [241, 0]
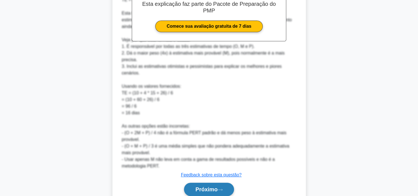
click at [203, 186] on font "Próximo" at bounding box center [206, 189] width 22 height 6
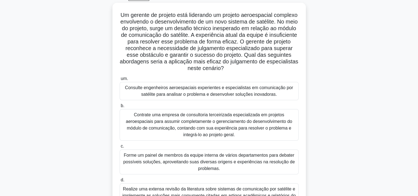
scroll to position [28, 0]
click at [169, 96] on div "Consulte engenheiros aeroespaciais experientes e especialistas em comunicação p…" at bounding box center [209, 91] width 179 height 18
click at [120, 81] on input "um. Consulte engenheiros aeroespaciais experientes e especialistas em comunicaç…" at bounding box center [120, 79] width 0 height 4
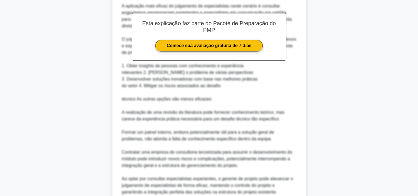
scroll to position [304, 0]
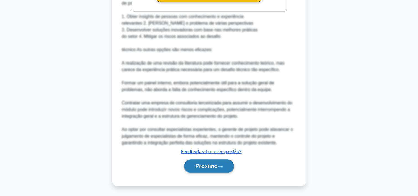
click at [200, 165] on font "Próximo" at bounding box center [206, 166] width 22 height 6
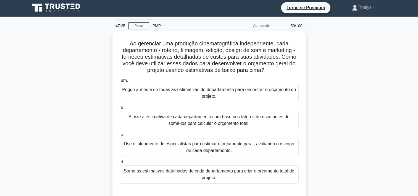
scroll to position [0, 0]
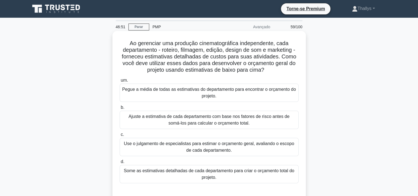
click at [156, 124] on div "Ajuste a estimativa de cada departamento com base nos fatores de risco antes de…" at bounding box center [209, 120] width 179 height 18
click at [120, 109] on input "b. Ajuste a estimativa de cada departamento com base nos fatores de risco antes…" at bounding box center [120, 108] width 0 height 4
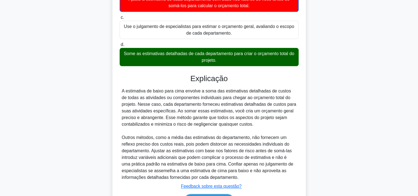
scroll to position [152, 0]
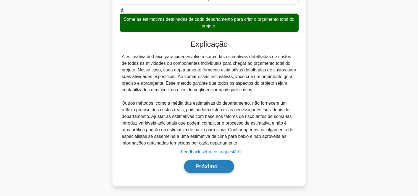
click at [211, 167] on font "Próximo" at bounding box center [206, 166] width 22 height 6
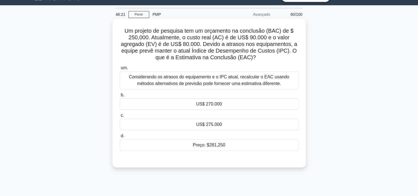
scroll to position [0, 0]
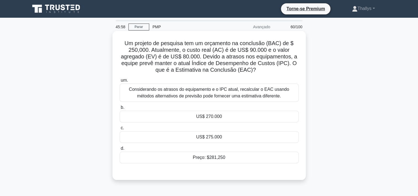
click at [172, 158] on div "Preço: $281,250" at bounding box center [209, 157] width 179 height 12
click at [120, 150] on input "d. Preço: $281,250" at bounding box center [120, 148] width 0 height 4
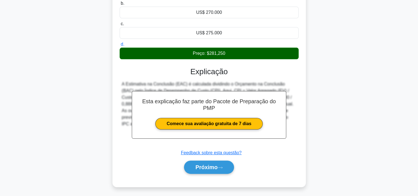
scroll to position [105, 0]
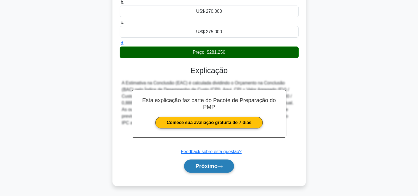
click at [208, 168] on font "Próximo" at bounding box center [206, 166] width 22 height 6
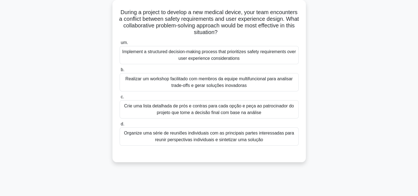
scroll to position [20, 0]
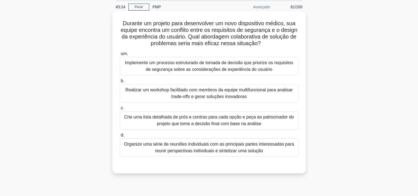
click at [147, 97] on div "Realizar um workshop facilitado com membros da equipe multifuncional para anali…" at bounding box center [209, 93] width 179 height 18
click at [120, 83] on input "b. Realizar um workshop facilitado com membros da equipe multifuncional para an…" at bounding box center [120, 81] width 0 height 4
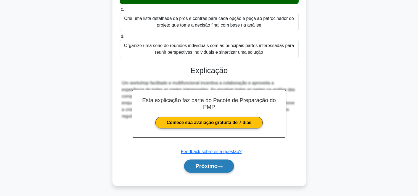
click at [209, 165] on font "Próximo" at bounding box center [206, 166] width 22 height 6
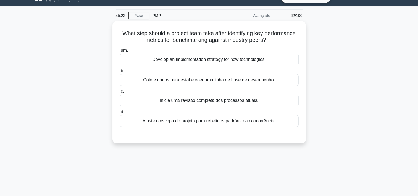
scroll to position [0, 0]
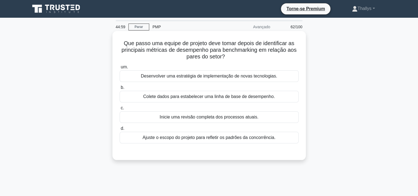
click at [141, 121] on div "Inicie uma revisão completa dos processos atuais." at bounding box center [209, 117] width 179 height 12
click at [120, 110] on input "c. Inicie uma revisão completa dos processos atuais." at bounding box center [120, 108] width 0 height 4
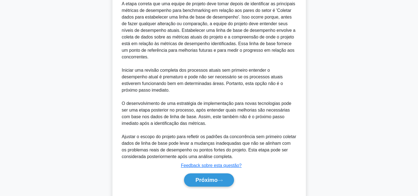
scroll to position [166, 0]
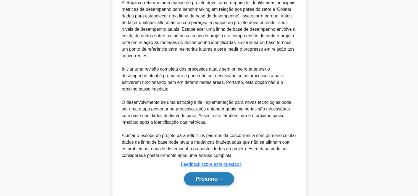
click at [205, 178] on font "Próximo" at bounding box center [206, 179] width 22 height 6
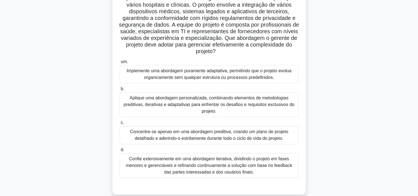
scroll to position [55, 0]
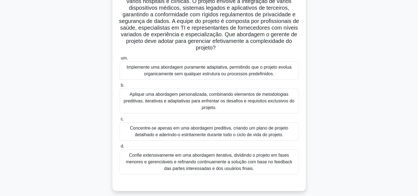
click at [141, 162] on div "Confie extensivamente em uma abordagem iterativa, dividindo o projeto em fases …" at bounding box center [209, 161] width 179 height 25
click at [120, 148] on input "d. Confie extensivamente em uma abordagem iterativa, dividindo o projeto em fas…" at bounding box center [120, 146] width 0 height 4
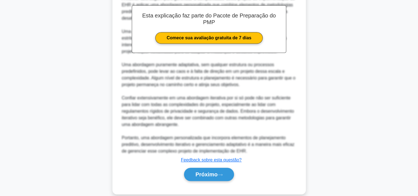
scroll to position [264, 0]
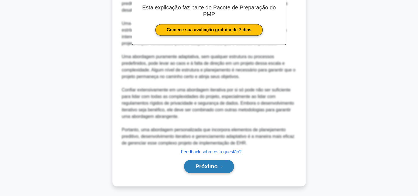
click at [221, 168] on button "Próximo" at bounding box center [209, 165] width 50 height 13
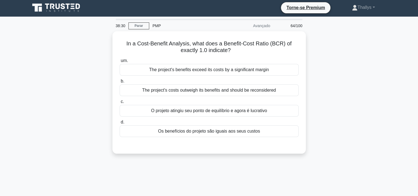
scroll to position [0, 0]
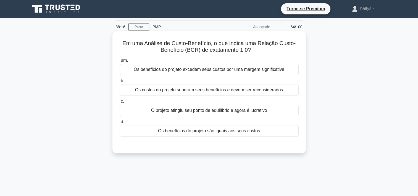
click at [163, 132] on div "Os benefícios do projeto são iguais aos seus custos" at bounding box center [209, 131] width 179 height 12
click at [120, 124] on input "d. Os benefícios do projeto são iguais aos seus custos" at bounding box center [120, 122] width 0 height 4
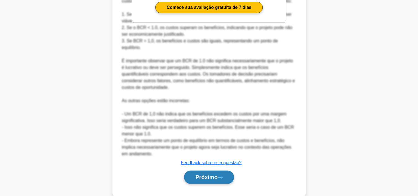
click at [207, 174] on button "Próximo" at bounding box center [209, 176] width 50 height 13
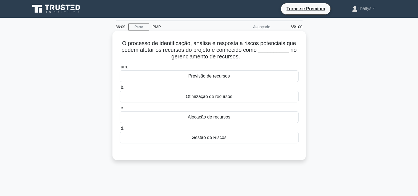
click at [169, 136] on div "Gestão de Riscos" at bounding box center [209, 138] width 179 height 12
click at [120, 130] on input "d. Gestão de Riscos" at bounding box center [120, 129] width 0 height 4
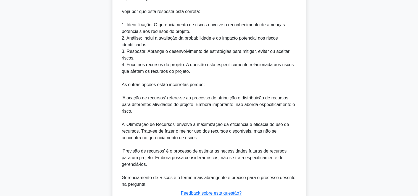
scroll to position [238, 0]
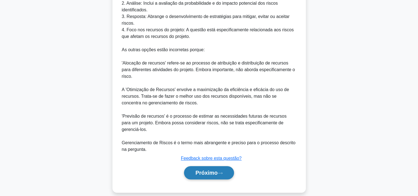
click at [208, 169] on font "Próximo" at bounding box center [206, 172] width 22 height 6
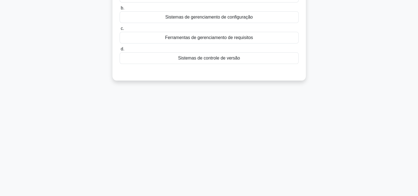
scroll to position [0, 0]
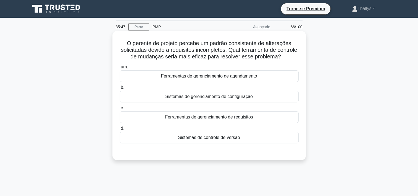
click at [154, 117] on div "Ferramentas de gerenciamento de requisitos" at bounding box center [209, 117] width 179 height 12
click at [120, 110] on input "c. Ferramentas de gerenciamento de requisitos" at bounding box center [120, 108] width 0 height 4
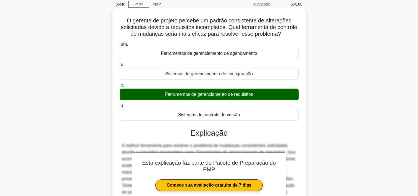
scroll to position [103, 0]
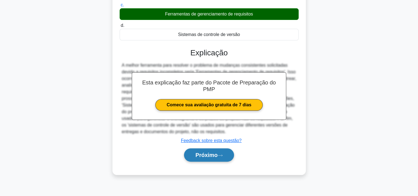
click at [212, 156] on font "Próximo" at bounding box center [206, 155] width 22 height 6
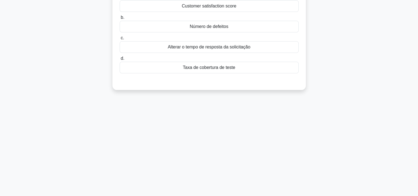
scroll to position [0, 0]
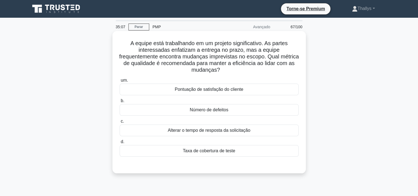
click at [147, 135] on div "Alterar o tempo de resposta da solicitação" at bounding box center [209, 130] width 179 height 12
click at [120, 123] on input "c. Alterar o tempo de resposta da solicitação" at bounding box center [120, 121] width 0 height 4
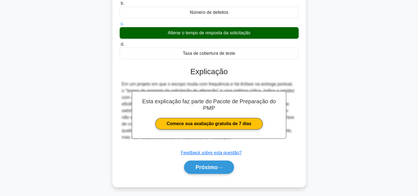
scroll to position [103, 0]
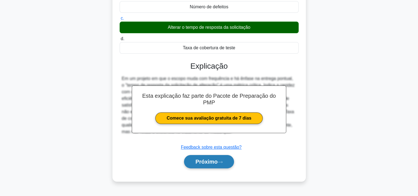
click at [210, 165] on button "Próximo" at bounding box center [209, 161] width 50 height 13
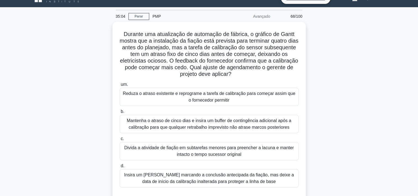
scroll to position [28, 0]
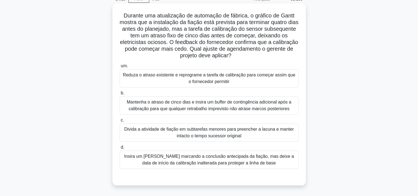
click at [166, 82] on div "Reduza o atraso existente e reprograme a tarefa de calibração para começar assi…" at bounding box center [209, 78] width 179 height 18
click at [120, 68] on input "um. Reduza o atraso existente e reprograme a tarefa de calibração para começar …" at bounding box center [120, 66] width 0 height 4
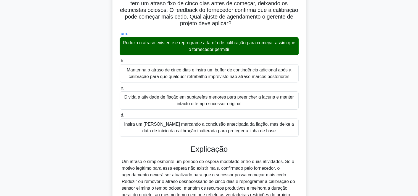
scroll to position [158, 0]
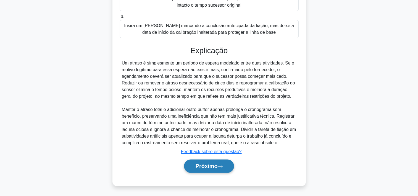
click at [208, 172] on button "Próximo" at bounding box center [209, 165] width 50 height 13
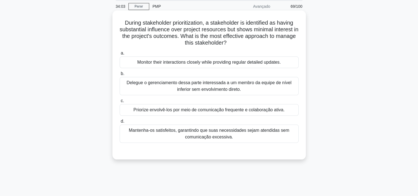
scroll to position [0, 0]
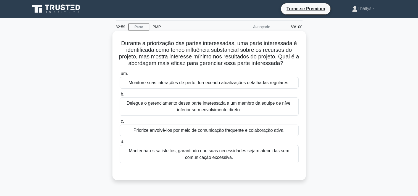
click at [146, 134] on div "Priorize envolvê-los por meio de comunicação frequente e colaboração ativa." at bounding box center [209, 130] width 179 height 12
click at [120, 123] on input "c. Priorize envolvê-los por meio de comunicação frequente e colaboração ativa." at bounding box center [120, 121] width 0 height 4
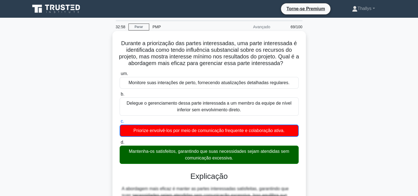
click at [156, 158] on div "Mantenha-os satisfeitos, garantindo que suas necessidades sejam atendidas sem c…" at bounding box center [209, 154] width 179 height 18
click at [120, 144] on input "d. Mantenha-os satisfeitos, garantindo que suas necessidades sejam atendidas se…" at bounding box center [120, 142] width 0 height 4
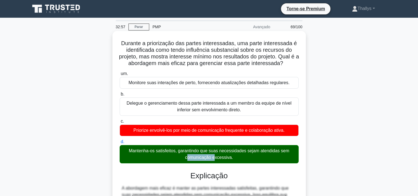
click at [156, 158] on div "Mantenha-os satisfeitos, garantindo que suas necessidades sejam atendidas sem c…" at bounding box center [209, 154] width 179 height 18
click at [120, 143] on input "d. Mantenha-os satisfeitos, garantindo que suas necessidades sejam atendidas se…" at bounding box center [120, 142] width 0 height 4
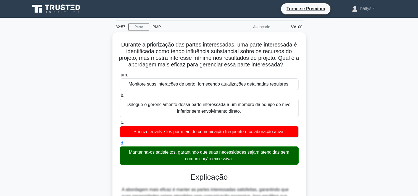
drag, startPoint x: 156, startPoint y: 158, endPoint x: 70, endPoint y: 150, distance: 86.0
click at [70, 150] on div "Durante a priorização das partes interessadas, uma parte interessada é identifi…" at bounding box center [209, 165] width 365 height 266
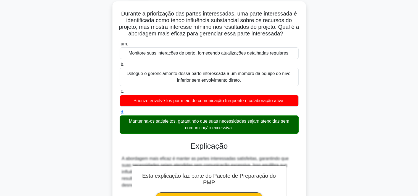
scroll to position [105, 0]
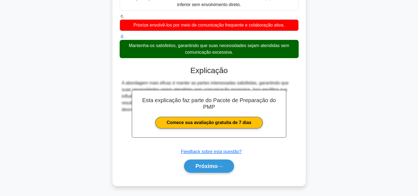
click at [207, 173] on div "Próximo" at bounding box center [209, 166] width 179 height 18
click at [200, 164] on font "Próximo" at bounding box center [206, 166] width 22 height 6
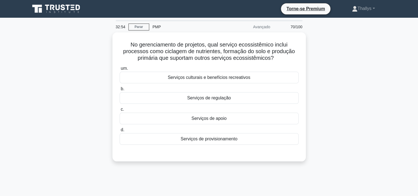
scroll to position [0, 0]
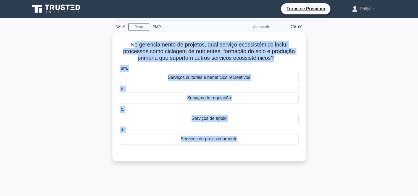
drag, startPoint x: 132, startPoint y: 42, endPoint x: 306, endPoint y: 149, distance: 204.8
click at [307, 146] on div "No gerenciamento de projetos, qual serviço ecossistêmico inclui processos como …" at bounding box center [209, 99] width 365 height 135
copy div "o gerenciamento de projetos, qual serviço ecossistêmico inclui processos como c…"
click at [49, 98] on div "No gerenciamento de projetos, qual serviço ecossistêmico inclui processos como …" at bounding box center [209, 99] width 365 height 135
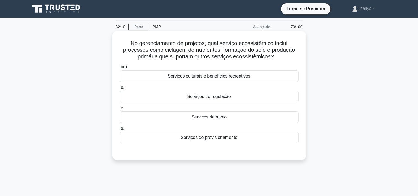
click at [158, 116] on div "Serviços de apoio" at bounding box center [209, 117] width 179 height 12
click at [120, 110] on input "c. Serviços de apoio" at bounding box center [120, 108] width 0 height 4
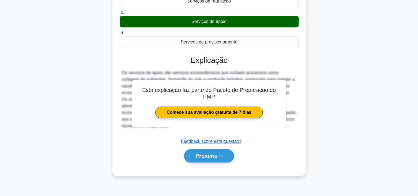
scroll to position [103, 0]
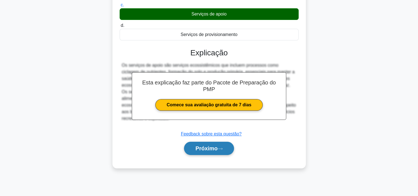
click at [201, 149] on font "Próximo" at bounding box center [206, 148] width 22 height 6
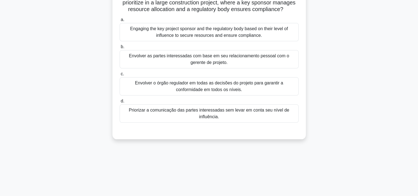
scroll to position [20, 0]
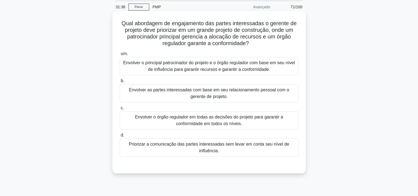
click at [208, 71] on div "Envolver o principal patrocinador do projeto e o órgão regulador com base em se…" at bounding box center [209, 66] width 179 height 18
click at [120, 56] on input "um. Envolver o principal patrocinador do projeto e o órgão regulador com base e…" at bounding box center [120, 54] width 0 height 4
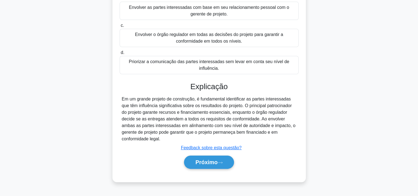
scroll to position [103, 0]
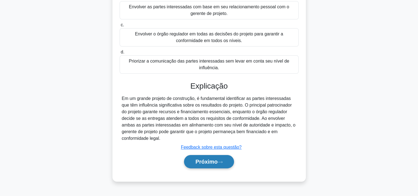
click at [198, 158] on font "Próximo" at bounding box center [206, 161] width 22 height 6
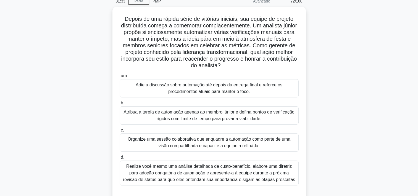
scroll to position [28, 0]
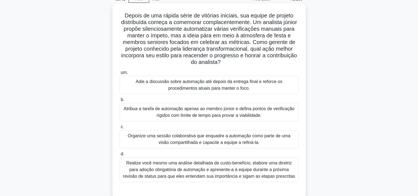
click at [142, 143] on div "Organize uma sessão colaborativa que enquadre a automação como parte de uma vis…" at bounding box center [209, 139] width 179 height 18
click at [120, 129] on input "c. Organize uma sessão colaborativa que enquadre a automação como parte de uma …" at bounding box center [120, 127] width 0 height 4
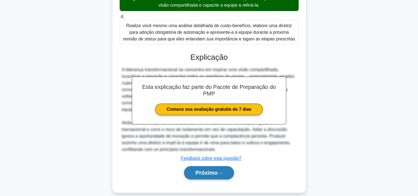
click at [200, 169] on font "Próximo" at bounding box center [206, 172] width 22 height 6
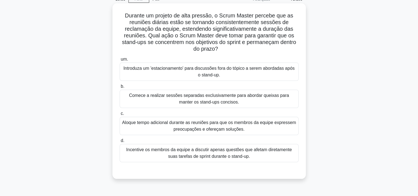
click at [170, 101] on div "Comece a realizar sessões separadas exclusivamente para abordar queixas para ma…" at bounding box center [209, 99] width 179 height 18
click at [120, 88] on input "b. Comece a realizar sessões separadas exclusivamente para abordar queixas para…" at bounding box center [120, 87] width 0 height 4
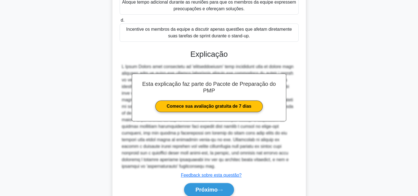
scroll to position [172, 0]
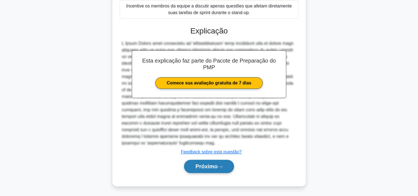
click at [200, 167] on font "Próximo" at bounding box center [206, 166] width 22 height 6
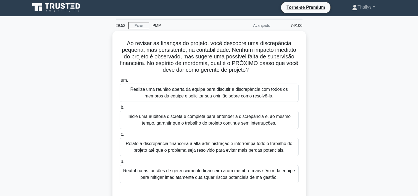
scroll to position [0, 0]
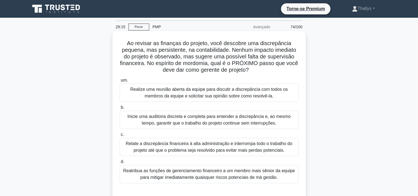
click at [175, 113] on div "Inicie uma auditoria discreta e completa para entender a discrepância e, ao mes…" at bounding box center [209, 120] width 179 height 18
click at [120, 109] on input "b. Inicie uma auditoria discreta e completa para entender a discrepância e, ao …" at bounding box center [120, 108] width 0 height 4
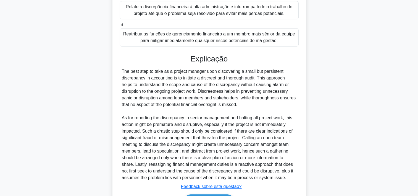
scroll to position [191, 0]
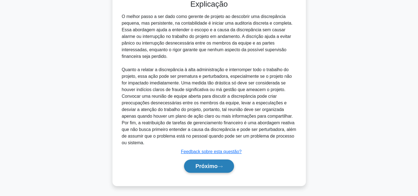
click at [208, 169] on button "Próximo" at bounding box center [209, 165] width 50 height 13
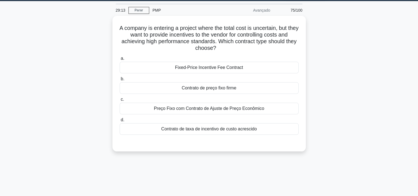
scroll to position [0, 0]
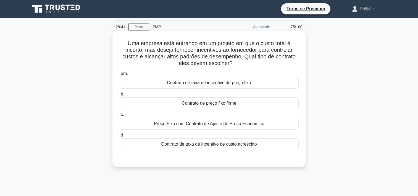
click at [210, 83] on div "Contrato de taxa de incentivo de preço fixo" at bounding box center [209, 83] width 179 height 12
click at [120, 75] on input "um. Contrato de taxa de incentivo de preço fixo" at bounding box center [120, 74] width 0 height 4
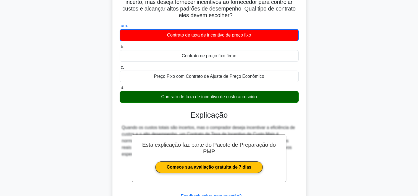
scroll to position [103, 0]
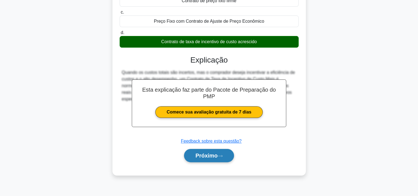
click at [191, 156] on button "Próximo" at bounding box center [209, 155] width 50 height 13
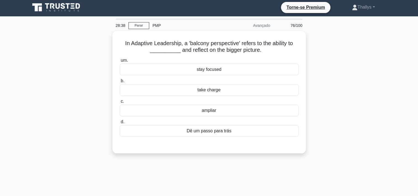
scroll to position [0, 0]
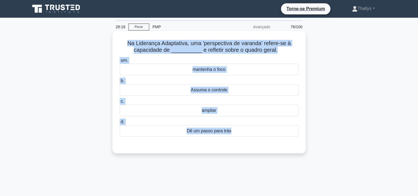
drag, startPoint x: 126, startPoint y: 43, endPoint x: 279, endPoint y: 140, distance: 181.2
click at [279, 140] on div "Na Liderança Adaptativa, uma 'perspectiva de varanda' refere-se à capacidade de…" at bounding box center [209, 92] width 189 height 118
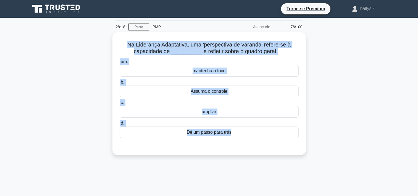
copy div "Na Liderança Adaptativa, uma 'perspectiva de varanda' refere-se à capacidade de…"
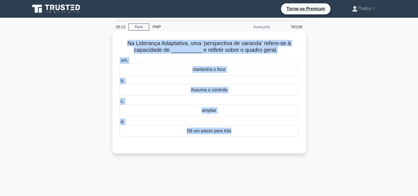
click at [168, 130] on div "Dê um passo para trás" at bounding box center [209, 131] width 179 height 12
click at [120, 124] on input "d. Dê um passo para trás" at bounding box center [120, 122] width 0 height 4
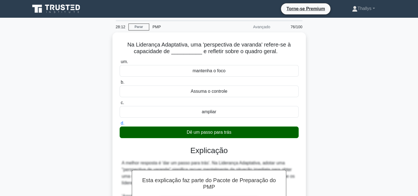
click at [77, 125] on div "Na Liderança Adaptativa, uma 'perspectiva de varanda' refere-se à capacidade de…" at bounding box center [209, 168] width 365 height 273
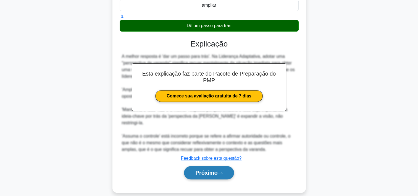
click at [214, 169] on font "Próximo" at bounding box center [206, 172] width 22 height 6
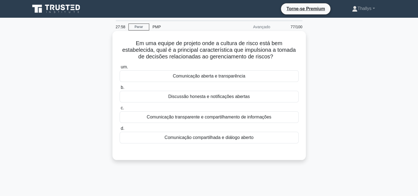
click at [133, 119] on div "Comunicação transparente e compartilhamento de informações" at bounding box center [209, 117] width 179 height 12
click at [120, 110] on input "c. Comunicação transparente e compartilhamento de informações" at bounding box center [120, 108] width 0 height 4
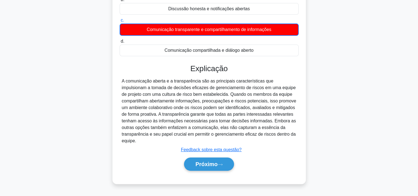
scroll to position [103, 0]
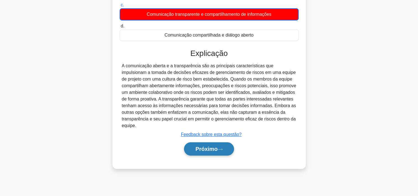
click at [203, 151] on font "Próximo" at bounding box center [206, 149] width 22 height 6
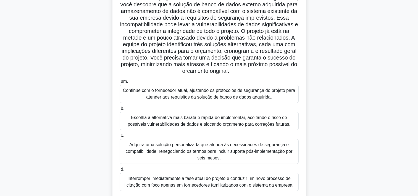
scroll to position [48, 0]
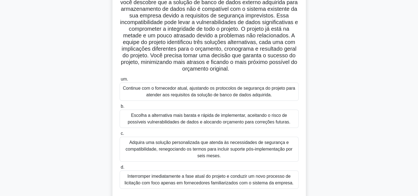
click at [139, 92] on div "Continue com o fornecedor atual, ajustando os protocolos de segurança do projet…" at bounding box center [209, 91] width 179 height 18
click at [120, 81] on input "um. Continue com o fornecedor atual, ajustando os protocolos de segurança do pr…" at bounding box center [120, 79] width 0 height 4
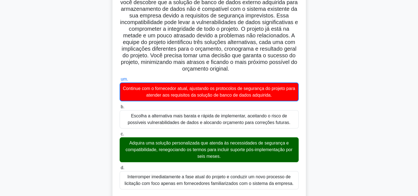
click at [152, 150] on div "Adquira uma solução personalizada que atenda às necessidades de segurança e com…" at bounding box center [209, 149] width 179 height 25
click at [120, 136] on input "c. Adquira uma solução personalizada que atenda às necessidades de segurança e …" at bounding box center [120, 134] width 0 height 4
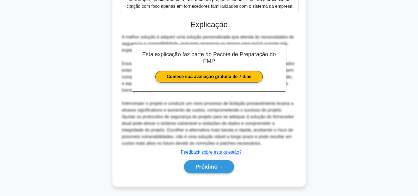
scroll to position [224, 0]
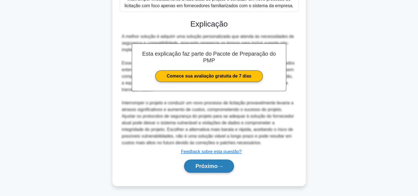
click at [203, 168] on font "Próximo" at bounding box center [206, 166] width 22 height 6
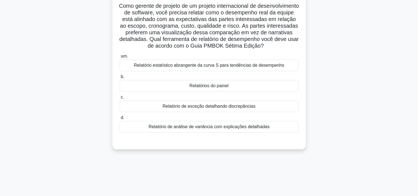
scroll to position [21, 0]
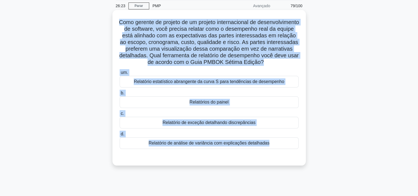
drag, startPoint x: 136, startPoint y: 22, endPoint x: 285, endPoint y: 160, distance: 203.4
click at [285, 160] on div "Como gerente de projeto de um projeto internacional de desenvolvimento de softw…" at bounding box center [209, 87] width 189 height 151
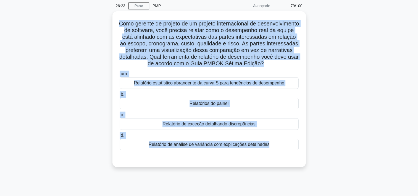
copy div "Lore ipsumdo si ametcon ad el seddoei temporincidid ut laboreetdolorem al enima…"
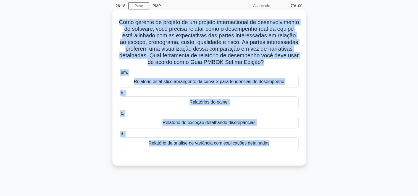
click at [158, 106] on div "Relatórios do painel" at bounding box center [209, 102] width 179 height 12
click at [120, 95] on input "b. Relatórios do painel" at bounding box center [120, 93] width 0 height 4
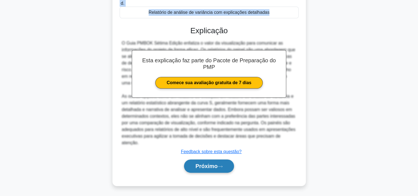
click at [197, 167] on font "Próximo" at bounding box center [206, 166] width 22 height 6
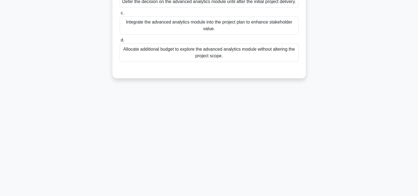
click at [47, 118] on div "26:16 Parar PMP Avançado 80/100 During the development of a new enterprise soft…" at bounding box center [209, 55] width 365 height 276
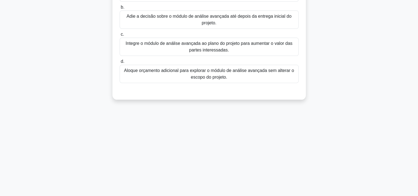
scroll to position [20, 0]
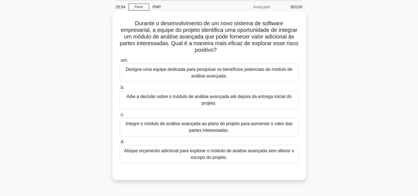
click at [133, 127] on div "Integre o módulo de análise avançada ao plano do projeto para aumentar o valor …" at bounding box center [209, 127] width 179 height 18
click at [120, 116] on input "c. Integre o módulo de análise avançada ao plano do projeto para aumentar o val…" at bounding box center [120, 115] width 0 height 4
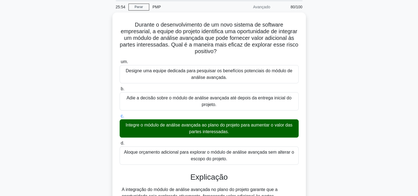
scroll to position [103, 0]
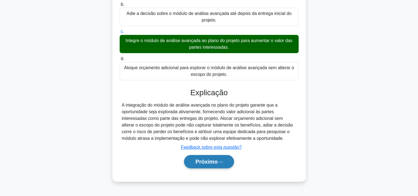
click at [205, 158] on font "Próximo" at bounding box center [206, 161] width 22 height 6
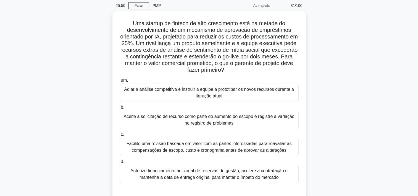
scroll to position [20, 0]
click at [144, 143] on div "Facilite uma revisão baseada em valor com as partes interessadas para reavaliar…" at bounding box center [209, 147] width 179 height 18
click at [120, 136] on input "c. Facilite uma revisão baseada em valor com as partes interessadas para reaval…" at bounding box center [120, 135] width 0 height 4
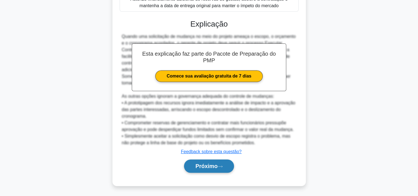
click at [199, 162] on button "Próximo" at bounding box center [209, 165] width 50 height 13
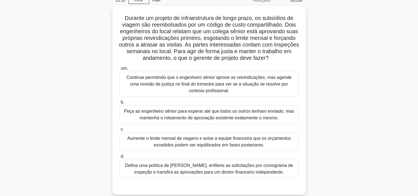
scroll to position [28, 0]
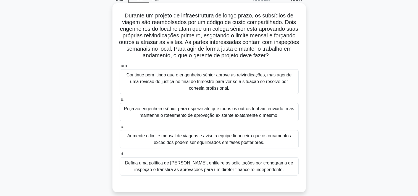
drag, startPoint x: 121, startPoint y: 17, endPoint x: 283, endPoint y: 170, distance: 223.5
click at [283, 170] on div "Durante um projeto de infraestrutura de longo prazo, os subsídios de viagem são…" at bounding box center [209, 98] width 189 height 184
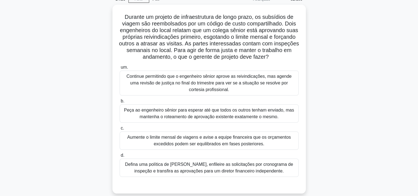
copy div "Loremip do sitamet co adipiscingelit se doeiu tempo, in utlaboree do magnaa eni…"
click at [66, 90] on div "Durante um projeto de infraestrutura de longo prazo, os subsídios de viagem são…" at bounding box center [209, 102] width 365 height 195
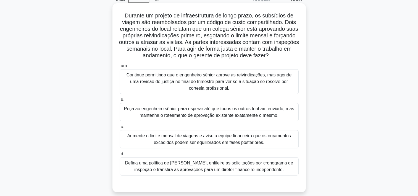
click at [138, 164] on div "Defina uma política de [PERSON_NAME], enfileire as solicitações por cronograma …" at bounding box center [209, 166] width 179 height 18
click at [120, 156] on input "d. Defina uma política de reembolso clara, enfileire as solicitações por cronog…" at bounding box center [120, 154] width 0 height 4
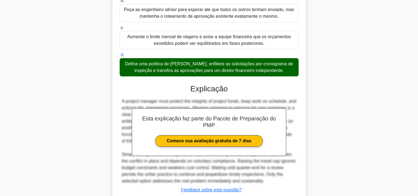
scroll to position [165, 0]
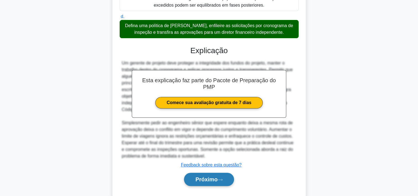
click at [199, 177] on font "Próximo" at bounding box center [206, 179] width 22 height 6
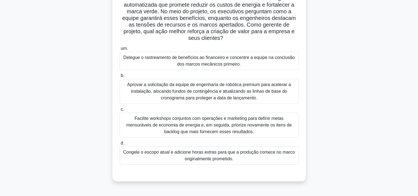
scroll to position [48, 0]
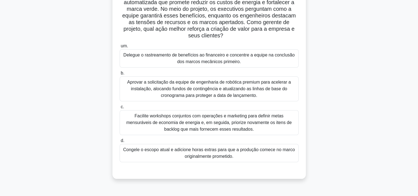
click at [151, 126] on div "Facilite workshops conjuntos com operações e marketing para definir metas mensu…" at bounding box center [209, 122] width 179 height 25
click at [120, 109] on input "c. Facilite workshops conjuntos com operações e marketing para definir metas me…" at bounding box center [120, 107] width 0 height 4
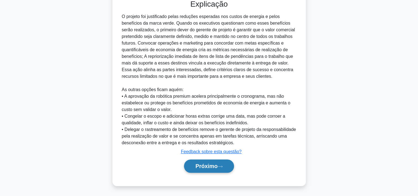
click at [198, 169] on button "Próximo" at bounding box center [209, 165] width 50 height 13
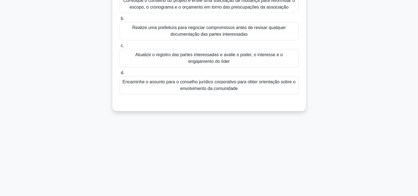
scroll to position [20, 0]
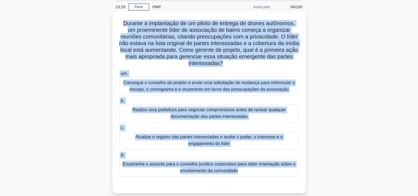
drag, startPoint x: 122, startPoint y: 25, endPoint x: 249, endPoint y: 182, distance: 202.2
click at [249, 182] on div "Durante a implantação de um piloto de entrega de drones autônomos, um proeminen…" at bounding box center [209, 101] width 189 height 177
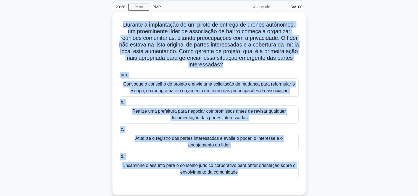
copy div "Loremip d sitametcons ad el seddoe te incidid ut labore etdolorem, al enimadmin…"
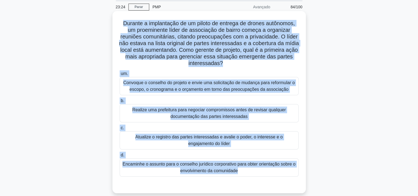
click at [144, 139] on div "Atualize o registro das partes interessadas e avalie o poder, o interesse e o e…" at bounding box center [209, 140] width 179 height 18
click at [120, 130] on input "c. Atualize o registro das partes interessadas e avalie o poder, o interesse e …" at bounding box center [120, 128] width 0 height 4
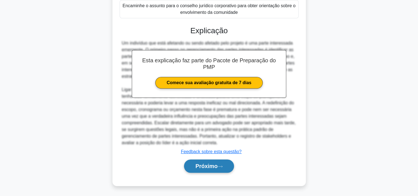
click at [201, 167] on font "Próximo" at bounding box center [206, 166] width 22 height 6
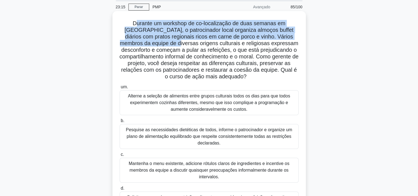
drag, startPoint x: 125, startPoint y: 23, endPoint x: 165, endPoint y: 40, distance: 43.1
click at [165, 40] on font "Durante um workshop de co-localização de duas semanas em [GEOGRAPHIC_DATA], o p…" at bounding box center [208, 49] width 179 height 59
drag, startPoint x: 165, startPoint y: 40, endPoint x: 124, endPoint y: 29, distance: 41.8
click at [124, 29] on h5 "Durante um workshop de co-localização de duas semanas em [GEOGRAPHIC_DATA], o p…" at bounding box center [209, 50] width 180 height 60
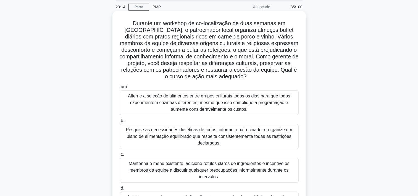
click at [121, 25] on h5 "Durante um workshop de co-localização de duas semanas em [GEOGRAPHIC_DATA], o p…" at bounding box center [209, 50] width 180 height 60
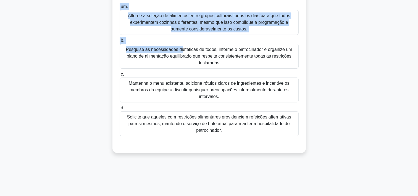
scroll to position [103, 0]
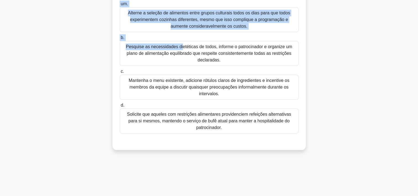
drag, startPoint x: 123, startPoint y: 23, endPoint x: 238, endPoint y: 132, distance: 158.6
click at [238, 132] on div "Durante um workshop de co-localização de duas semanas em [GEOGRAPHIC_DATA], o p…" at bounding box center [209, 38] width 189 height 217
copy div "Loremip do sitametc ad el-seddoeiusmo te inci utlabor et Dolor, m aliquaenimad …"
click at [142, 56] on div "Pesquise as necessidades dietéticas de todos, informe o patrocinador e organize…" at bounding box center [209, 53] width 179 height 25
click at [120, 40] on input "b. Pesquise as necessidades dietéticas de todos, informe o patrocinador e organ…" at bounding box center [120, 38] width 0 height 4
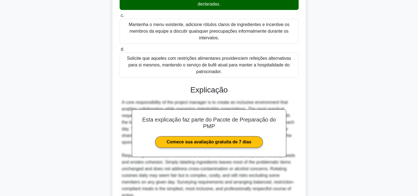
scroll to position [218, 0]
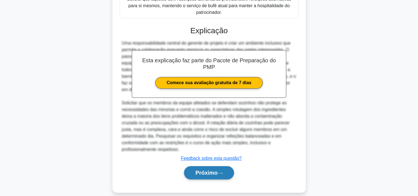
click at [201, 169] on font "Próximo" at bounding box center [206, 172] width 22 height 6
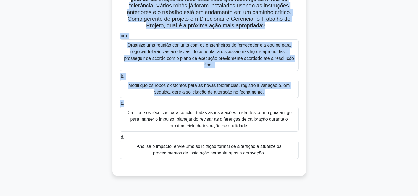
scroll to position [103, 0]
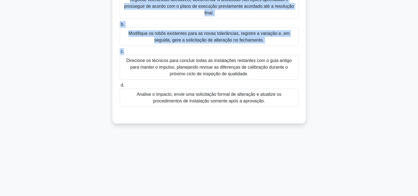
drag, startPoint x: 121, startPoint y: 44, endPoint x: 263, endPoint y: 104, distance: 154.3
click at [263, 104] on div "Durante um projeto de automação de armazém, o fornecedor lança um guia de calib…" at bounding box center [209, 25] width 189 height 191
copy div "Loremip do sitamet co adipiscin el seddoei, t incididunt utlab et dolo ma aliqu…"
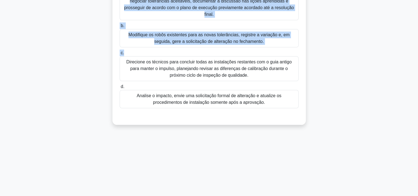
click at [40, 72] on div "Durante um projeto de automação de armazém, o fornecedor lança um guia de calib…" at bounding box center [209, 31] width 365 height 202
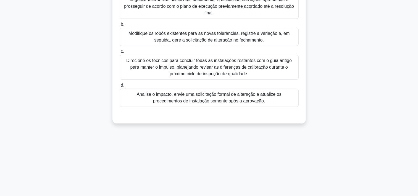
click at [143, 106] on div "Analise o impacto, envie uma solicitação formal de alteração e atualize os proc…" at bounding box center [209, 97] width 179 height 18
click at [120, 87] on input "d. Analise o impacto, envie uma solicitação formal de alteração e atualize os p…" at bounding box center [120, 85] width 0 height 4
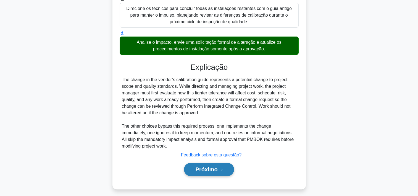
scroll to position [158, 0]
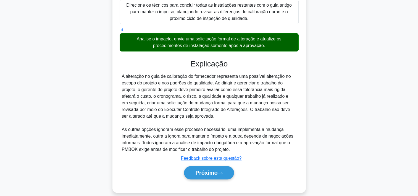
click at [202, 165] on div "Próximo" at bounding box center [209, 173] width 179 height 18
click at [201, 170] on font "Próximo" at bounding box center [206, 172] width 22 height 6
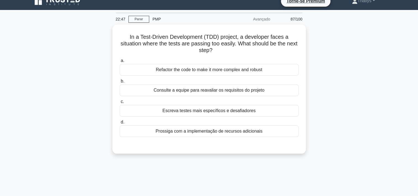
scroll to position [0, 0]
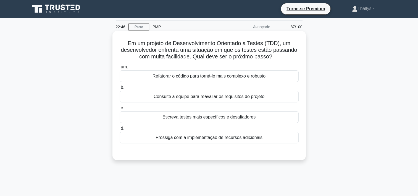
drag, startPoint x: 127, startPoint y: 43, endPoint x: 295, endPoint y: 142, distance: 194.6
click at [295, 142] on div "Em um projeto de Desenvolvimento Orientado a Testes (TDD), um desenvolvedor enf…" at bounding box center [209, 95] width 189 height 124
copy div "Em um projeto de Desenvolvimento Orientado a Testes (TDD), um desenvolvedor enf…"
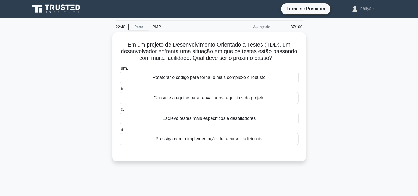
click at [68, 55] on div "Em um projeto de Desenvolvimento Orientado a Testes (TDD), um desenvolvedor enf…" at bounding box center [209, 99] width 365 height 135
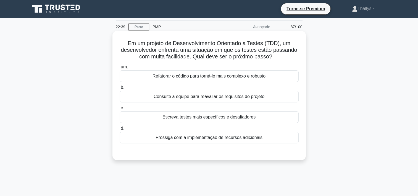
click at [139, 120] on div "Escreva testes mais específicos e desafiadores" at bounding box center [209, 117] width 179 height 12
click at [120, 110] on input "c. Escreva testes mais específicos e desafiadores" at bounding box center [120, 108] width 0 height 4
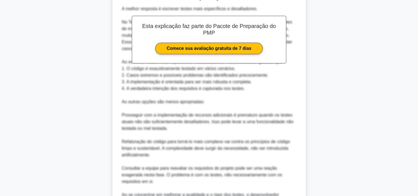
scroll to position [224, 0]
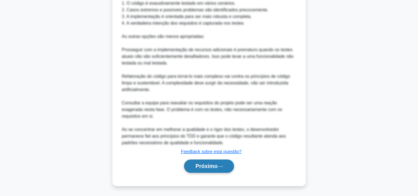
click at [202, 167] on font "Próximo" at bounding box center [206, 166] width 22 height 6
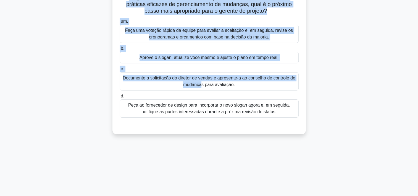
scroll to position [103, 0]
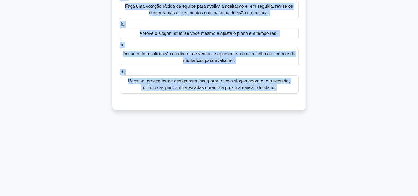
drag, startPoint x: 123, startPoint y: 43, endPoint x: 263, endPoint y: 100, distance: 150.9
click at [263, 100] on div "O projeto da campanha de marketing está em sua fase final de pré-lançamento e t…" at bounding box center [209, 18] width 189 height 177
copy div "L ipsumdo si ametcons ad elitseddo eius te inc utla etdol ma ali-enimadmini v q…"
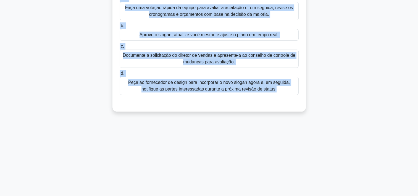
click at [71, 93] on div "O projeto da campanha de marketing está em sua fase final de pré-lançamento e t…" at bounding box center [209, 24] width 365 height 188
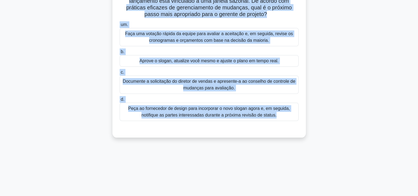
scroll to position [75, 0]
click at [139, 88] on div "Documente a solicitação do diretor de vendas e apresente-a ao conselho de contr…" at bounding box center [209, 85] width 179 height 18
click at [120, 74] on input "c. Documente a solicitação do diretor de vendas e apresente-a ao conselho de co…" at bounding box center [120, 73] width 0 height 4
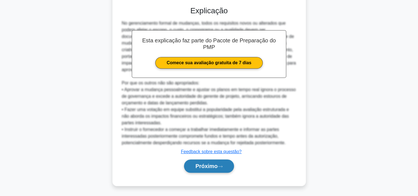
click at [209, 168] on font "Próximo" at bounding box center [206, 166] width 22 height 6
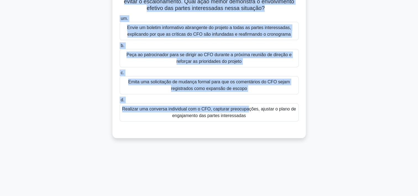
scroll to position [103, 0]
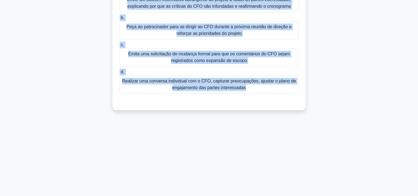
drag, startPoint x: 123, startPoint y: 44, endPoint x: 270, endPoint y: 100, distance: 157.3
click at [270, 100] on div "Dois meses após o início de um projeto de migração de dados, o CFO critica publ…" at bounding box center [209, 18] width 189 height 177
copy div "Lore ipsum dolo s ametco ad el seddoei te incididu ut labor, e DOL magnaal enim…"
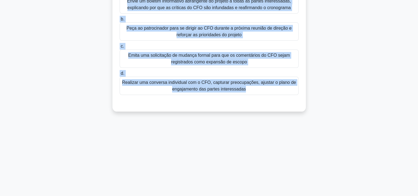
click at [76, 93] on div "Dois meses após o início de um projeto de migração de dados, o CFO critica publ…" at bounding box center [209, 24] width 365 height 188
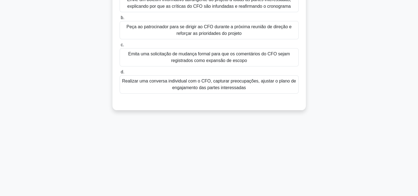
click at [138, 93] on div "Realizar uma conversa individual com o CFO, capturar preocupações, ajustar o pl…" at bounding box center [209, 84] width 179 height 18
click at [120, 74] on input "d. Realizar uma conversa individual com o CFO, capturar preocupações, ajustar o…" at bounding box center [120, 72] width 0 height 4
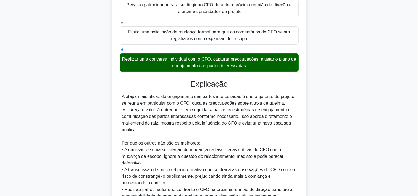
scroll to position [185, 0]
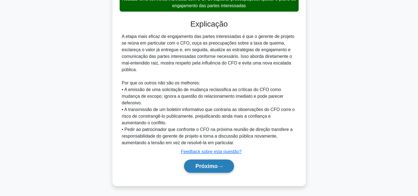
click at [202, 165] on font "Próximo" at bounding box center [206, 166] width 22 height 6
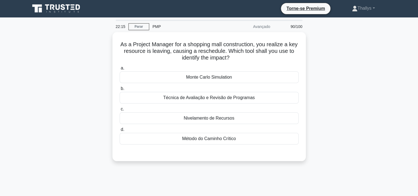
scroll to position [0, 0]
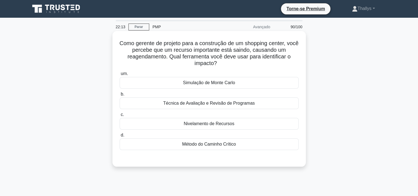
drag, startPoint x: 124, startPoint y: 46, endPoint x: 256, endPoint y: 142, distance: 163.3
click at [256, 142] on div "Como gerente de projeto para a construção de um shopping center, você percebe q…" at bounding box center [209, 98] width 189 height 131
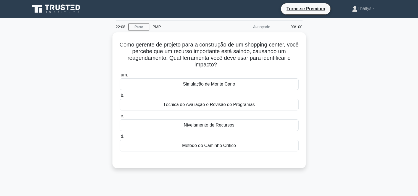
click at [54, 100] on div "Como gerente de projeto para a construção de um shopping center, você percebe q…" at bounding box center [209, 103] width 365 height 142
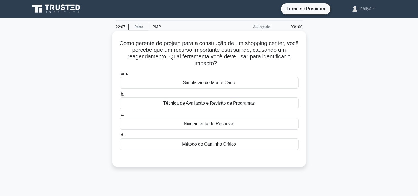
click at [162, 144] on div "Método do Caminho Crítico" at bounding box center [209, 144] width 179 height 12
click at [120, 137] on input "d. Método do Caminho Crítico" at bounding box center [120, 135] width 0 height 4
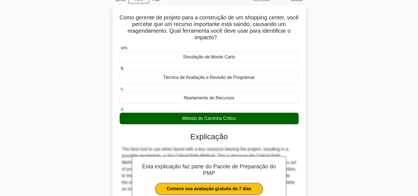
scroll to position [178, 0]
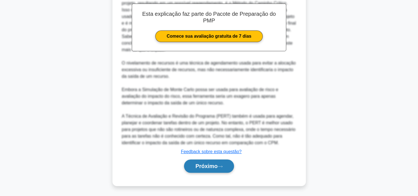
click at [197, 166] on font "Próximo" at bounding box center [206, 166] width 22 height 6
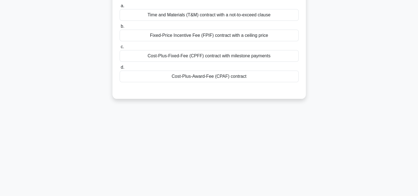
scroll to position [0, 0]
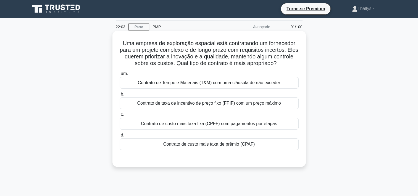
drag, startPoint x: 122, startPoint y: 42, endPoint x: 273, endPoint y: 142, distance: 181.1
click at [273, 142] on div "Uma empresa de exploração espacial está contratando um fornecedor para um proje…" at bounding box center [209, 98] width 189 height 131
click at [156, 146] on div "Contrato de custo mais taxa de prêmio (CPAF)" at bounding box center [209, 144] width 179 height 12
click at [120, 137] on input "d. Contrato de custo mais taxa de prêmio (CPAF)" at bounding box center [120, 135] width 0 height 4
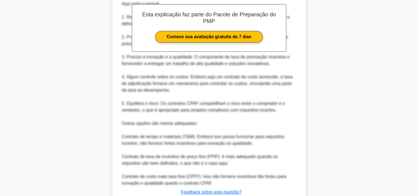
scroll to position [218, 0]
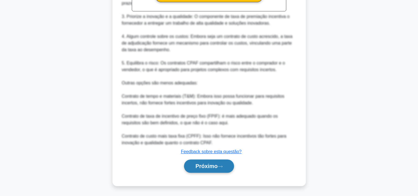
click at [197, 164] on font "Próximo" at bounding box center [206, 166] width 22 height 6
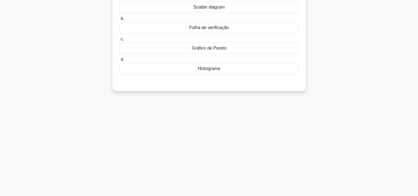
scroll to position [0, 0]
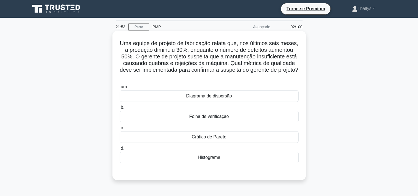
drag, startPoint x: 123, startPoint y: 43, endPoint x: 259, endPoint y: 158, distance: 178.0
click at [259, 158] on div "Uma equipe de projeto de fabricação relata que, nos últimos seis meses, a produ…" at bounding box center [209, 105] width 189 height 144
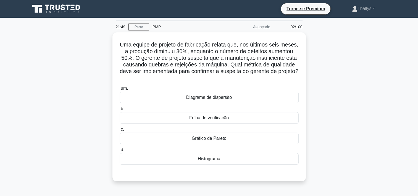
click at [64, 72] on div "Uma equipe de projeto de fabricação relata que, nos últimos seis meses, a produ…" at bounding box center [209, 109] width 365 height 155
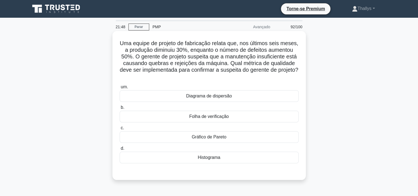
click at [156, 93] on div "Diagrama de dispersão" at bounding box center [209, 96] width 179 height 12
click at [120, 89] on input "um. Diagrama de dispersão" at bounding box center [120, 87] width 0 height 4
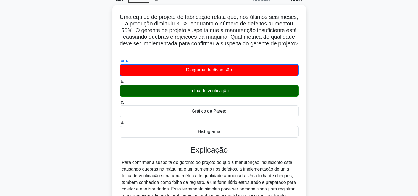
click at [73, 111] on div "Uma equipe de projeto de fabricação relata que, nos últimos seis meses, a produ…" at bounding box center [209, 161] width 365 height 313
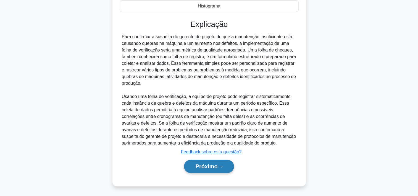
click at [205, 164] on font "Próximo" at bounding box center [206, 166] width 22 height 6
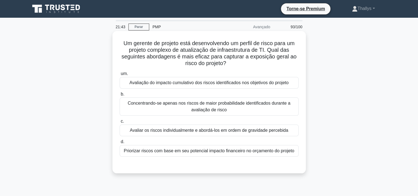
drag, startPoint x: 121, startPoint y: 43, endPoint x: 300, endPoint y: 151, distance: 209.9
click at [300, 151] on div "Um gerente de projeto está desenvolvendo um perfil de risco para um projeto com…" at bounding box center [209, 102] width 189 height 138
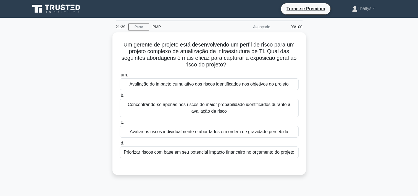
click at [91, 82] on div "Um gerente de projeto está desenvolvendo um perfil de risco para um projeto com…" at bounding box center [209, 106] width 365 height 149
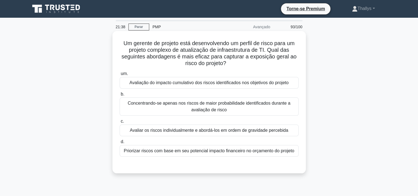
click at [154, 88] on div "Avaliação do impacto cumulativo dos riscos identificados nos objetivos do proje…" at bounding box center [209, 83] width 179 height 12
click at [120, 75] on input "um. Avaliação do impacto cumulativo dos riscos identificados nos objetivos do p…" at bounding box center [120, 74] width 0 height 4
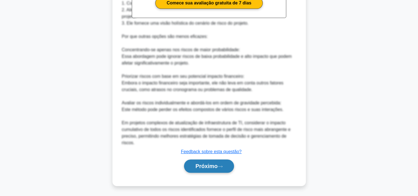
click at [216, 159] on button "Próximo" at bounding box center [209, 165] width 50 height 13
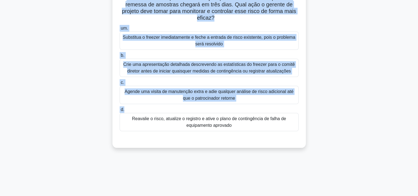
scroll to position [83, 0]
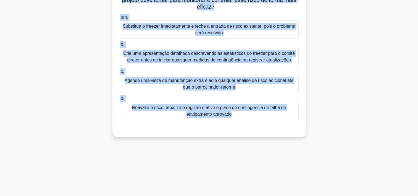
drag, startPoint x: 122, startPoint y: 41, endPoint x: 263, endPoint y: 122, distance: 162.0
click at [263, 122] on div "Durante um teste farmacêutico global, as métricas de risco semanais revelam que…" at bounding box center [209, 42] width 189 height 184
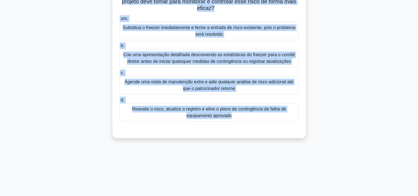
click at [54, 96] on div "Durante um teste farmacêutico global, as métricas de risco semanais revelam que…" at bounding box center [209, 46] width 365 height 195
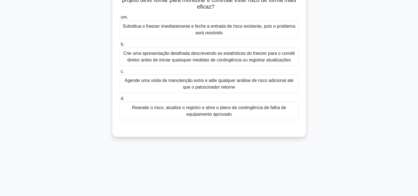
drag, startPoint x: 133, startPoint y: 112, endPoint x: 129, endPoint y: 111, distance: 4.2
click at [133, 111] on div "Reavalie o risco, atualize o registro e ative o plano de contingência de falha …" at bounding box center [209, 111] width 179 height 18
click at [120, 100] on input "d. Reavalie o risco, atualize o registro e ative o plano de contingência de fal…" at bounding box center [120, 99] width 0 height 4
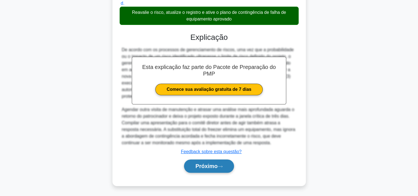
click at [195, 167] on font "Próximo" at bounding box center [206, 166] width 22 height 6
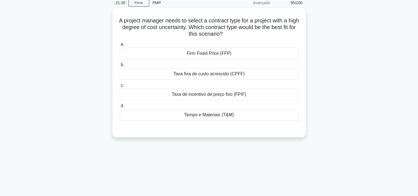
scroll to position [0, 0]
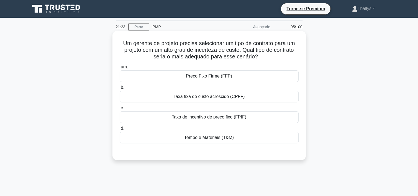
drag, startPoint x: 122, startPoint y: 44, endPoint x: 254, endPoint y: 143, distance: 164.8
click at [254, 143] on div "Um gerente de projeto precisa selecionar um tipo de contrato para um projeto co…" at bounding box center [209, 95] width 189 height 124
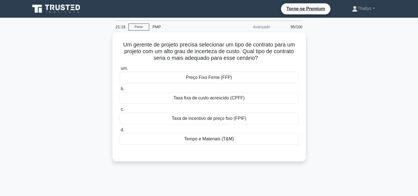
click at [75, 78] on div "Um gerente de projeto precisa selecionar um tipo de contrato para um projeto co…" at bounding box center [209, 99] width 365 height 135
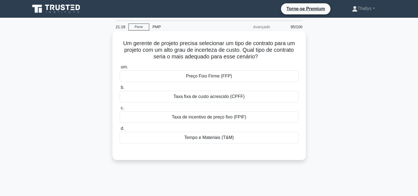
click at [152, 98] on div "Taxa fixa de custo acrescido (CPFF)" at bounding box center [209, 97] width 179 height 12
click at [120, 89] on input "b. Taxa fixa de custo acrescido (CPFF)" at bounding box center [120, 88] width 0 height 4
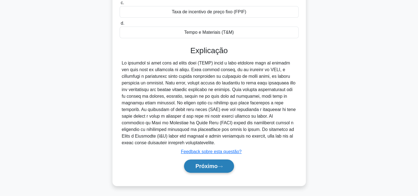
click at [201, 162] on button "Próximo" at bounding box center [209, 165] width 50 height 13
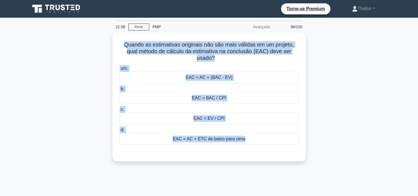
drag, startPoint x: 122, startPoint y: 45, endPoint x: 325, endPoint y: 161, distance: 233.2
click at [325, 161] on div "Quando as estimativas originais não são mais válidas em um projeto, qual método…" at bounding box center [209, 99] width 365 height 135
click at [84, 96] on div "Quando as estimativas originais não são mais válidas em um projeto, qual método…" at bounding box center [209, 99] width 365 height 135
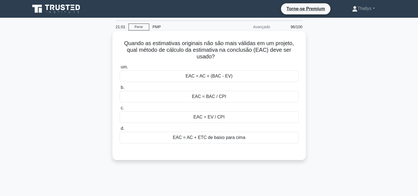
click at [163, 138] on div "EAC = AC + ETC de baixo para cima" at bounding box center [209, 138] width 179 height 12
click at [120, 130] on input "d. EAC = AC + ETC de baixo para cima" at bounding box center [120, 129] width 0 height 4
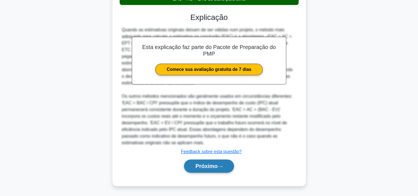
click at [203, 164] on font "Próximo" at bounding box center [206, 166] width 22 height 6
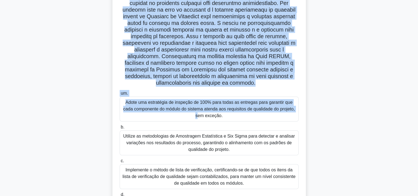
scroll to position [114, 0]
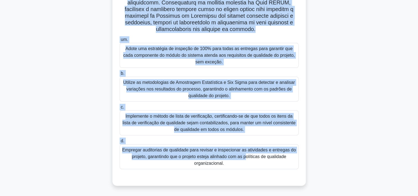
drag, startPoint x: 122, startPoint y: 44, endPoint x: 242, endPoint y: 157, distance: 165.0
click at [242, 157] on div ".spinner_0XTQ {origem da transformação: centro; animação:spinner_y6GP .75s line…" at bounding box center [209, 52] width 189 height 264
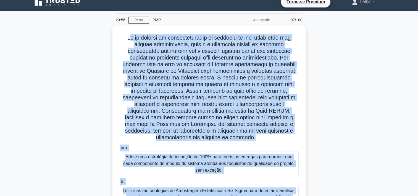
scroll to position [0, 0]
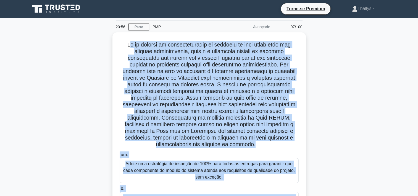
click at [104, 71] on div ".spinner_0XTQ {origem da transformação: centro; animação:spinner_y6GP .75s line…" at bounding box center [209, 169] width 365 height 275
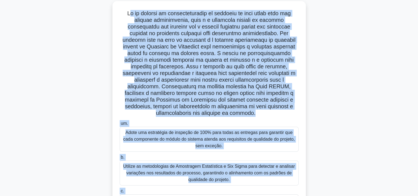
scroll to position [114, 0]
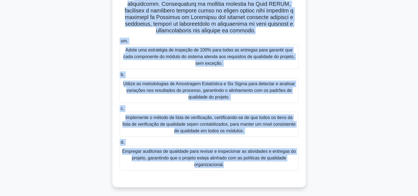
drag, startPoint x: 121, startPoint y: 41, endPoint x: 238, endPoint y: 195, distance: 193.4
click at [238, 195] on main "20:54 Parar PMP Avançado 97/100 .spinner_0XTQ {origem da transformação: centro;…" at bounding box center [209, 50] width 418 height 292
click at [69, 103] on div ".spinner_0XTQ {origem da transformação: centro; animação:spinner_y6GP .75s line…" at bounding box center [209, 56] width 365 height 275
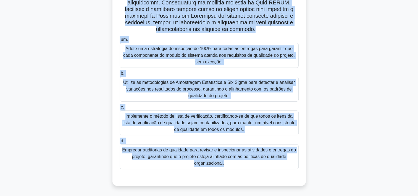
click at [152, 93] on div "Utilize as metodologias de Amostragem Estatística e Six Sigma para detectar e a…" at bounding box center [209, 89] width 179 height 25
click at [120, 75] on input "b. Utilize as metodologias de Amostragem Estatística e Six Sigma para detectar …" at bounding box center [120, 74] width 0 height 4
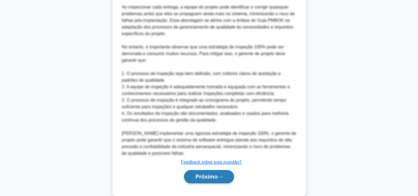
scroll to position [457, 0]
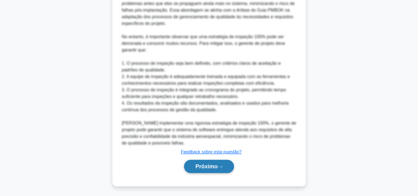
click at [202, 172] on div "Próximo" at bounding box center [209, 166] width 179 height 18
click at [199, 165] on font "Próximo" at bounding box center [206, 166] width 22 height 6
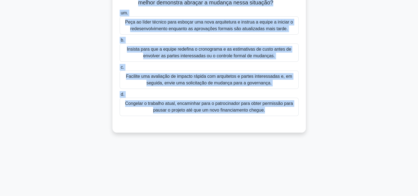
scroll to position [103, 0]
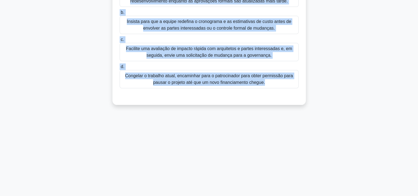
drag, startPoint x: 128, startPoint y: 43, endPoint x: 262, endPoint y: 133, distance: 161.1
click at [262, 133] on div "20:44 Parar PMP Avançado 98/100 .spinner_0XTQ {origem da transformação: centro;…" at bounding box center [209, 55] width 365 height 276
click at [45, 85] on div "Um varejista multinacional está na metade da migração de sua plataforma de inve…" at bounding box center [209, 21] width 365 height 182
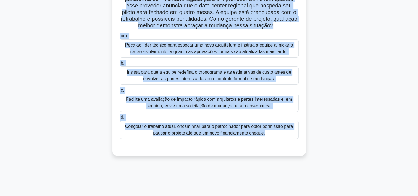
scroll to position [48, 0]
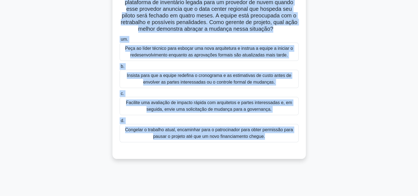
click at [124, 107] on div "Facilite uma avaliação de impacto rápida com arquitetos e partes interessadas e…" at bounding box center [209, 106] width 179 height 18
click at [120, 95] on input "c. Facilite uma avaliação de impacto rápida com arquitetos e partes interessada…" at bounding box center [120, 94] width 0 height 4
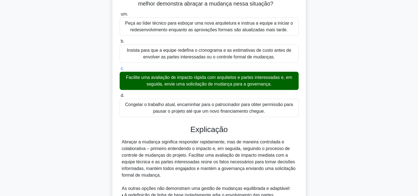
scroll to position [158, 0]
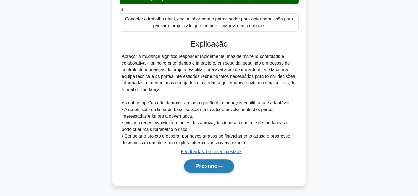
click at [202, 163] on font "Próximo" at bounding box center [206, 166] width 22 height 6
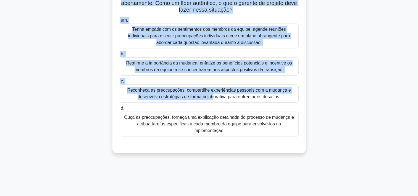
scroll to position [103, 0]
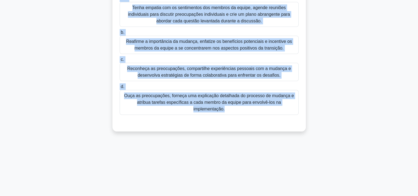
drag, startPoint x: 124, startPoint y: 42, endPoint x: 245, endPoint y: 125, distance: 147.3
click at [245, 125] on div "Um gerente de projeto está liderando uma equipe por meio de uma grande mudança …" at bounding box center [209, 34] width 365 height 208
click at [45, 64] on div "Um gerente de projeto está liderando uma equipe por meio de uma grande mudança …" at bounding box center [209, 34] width 365 height 208
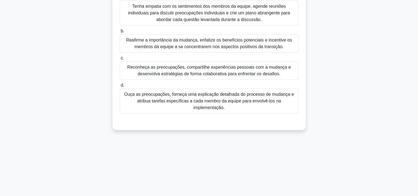
click at [148, 74] on div "Reconheça as preocupações, compartilhe experiências pessoais com a mudança e de…" at bounding box center [209, 70] width 179 height 18
click at [120, 60] on input "c. Reconheça as preocupações, compartilhe experiências pessoais com a mudança e…" at bounding box center [120, 58] width 0 height 4
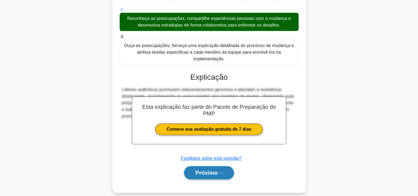
click at [200, 169] on button "Próximo" at bounding box center [209, 172] width 50 height 13
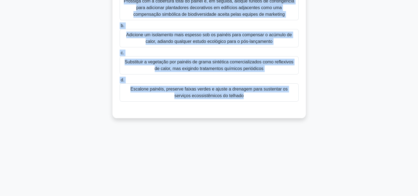
drag, startPoint x: 125, startPoint y: 41, endPoint x: 243, endPoint y: 135, distance: 151.1
click at [243, 135] on div "20:22 Parar PMP Avançado 100/100 .spinner_0XTQ {origem da transformação: centro…" at bounding box center [209, 55] width 365 height 276
click at [72, 85] on div "Durante o planejamento de uma iniciativa solar em toda a cidade, a equipe do pr…" at bounding box center [209, 27] width 365 height 195
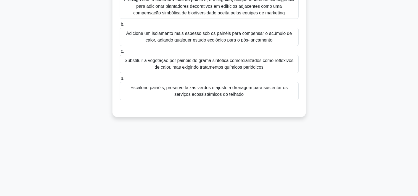
click at [143, 100] on div "Escalone painéis, preserve faixas verdes e ajuste a drenagem para sustentar os …" at bounding box center [209, 91] width 179 height 18
click at [120, 80] on input "d. Escalone painéis, preserve faixas verdes e ajuste a drenagem para sustentar …" at bounding box center [120, 79] width 0 height 4
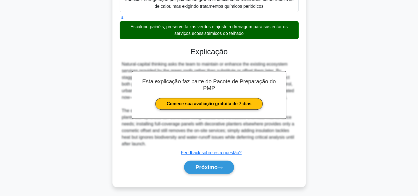
scroll to position [171, 0]
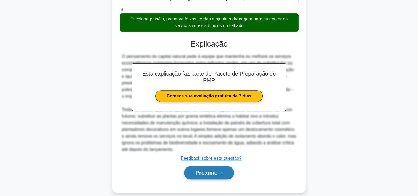
click at [205, 176] on font "Próximo" at bounding box center [206, 172] width 22 height 6
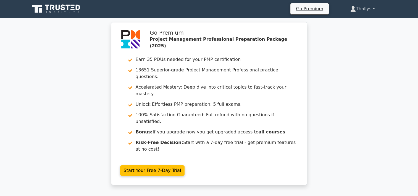
click at [359, 9] on font "Thallys" at bounding box center [363, 8] width 15 height 5
click at [349, 23] on link "Profile" at bounding box center [359, 21] width 44 height 9
